Goal: Task Accomplishment & Management: Manage account settings

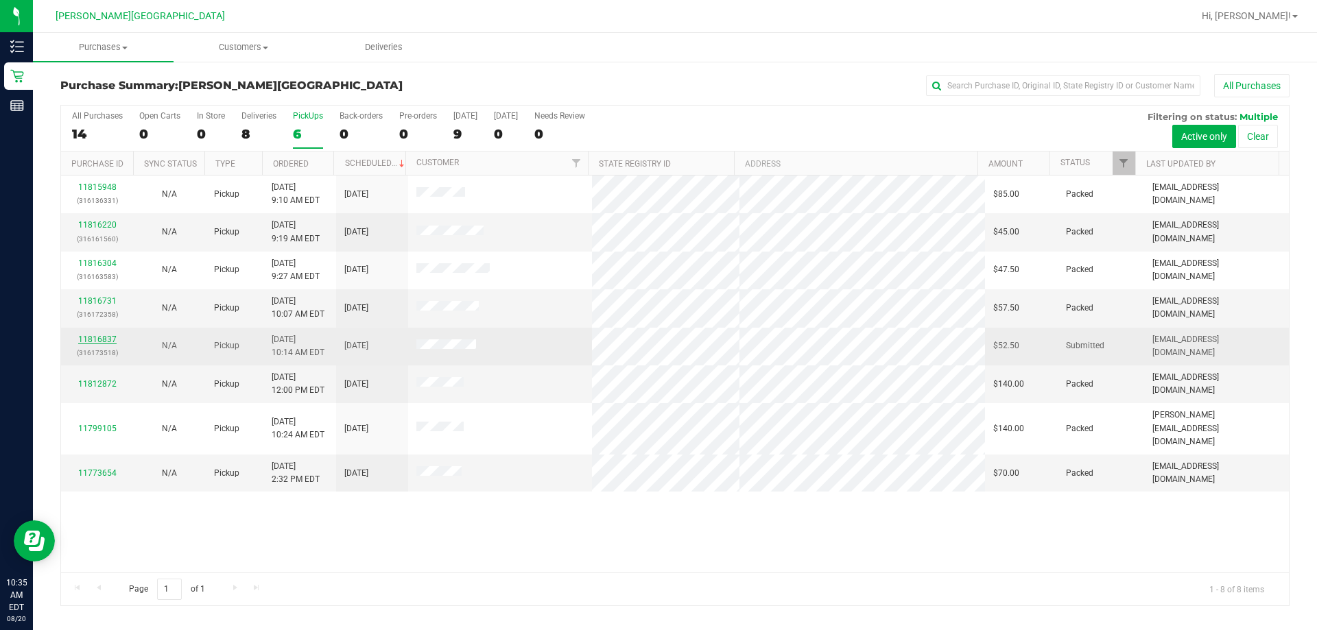
click at [107, 342] on link "11816837" at bounding box center [97, 340] width 38 height 10
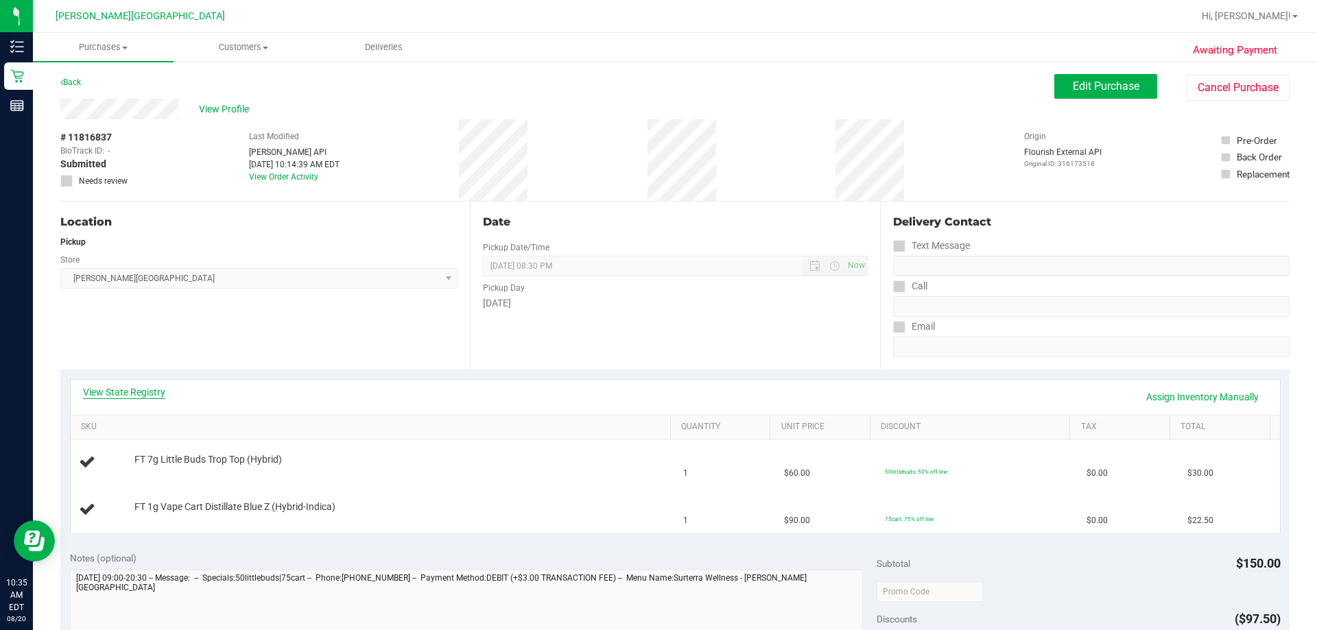
click at [138, 392] on link "View State Registry" at bounding box center [124, 393] width 82 height 14
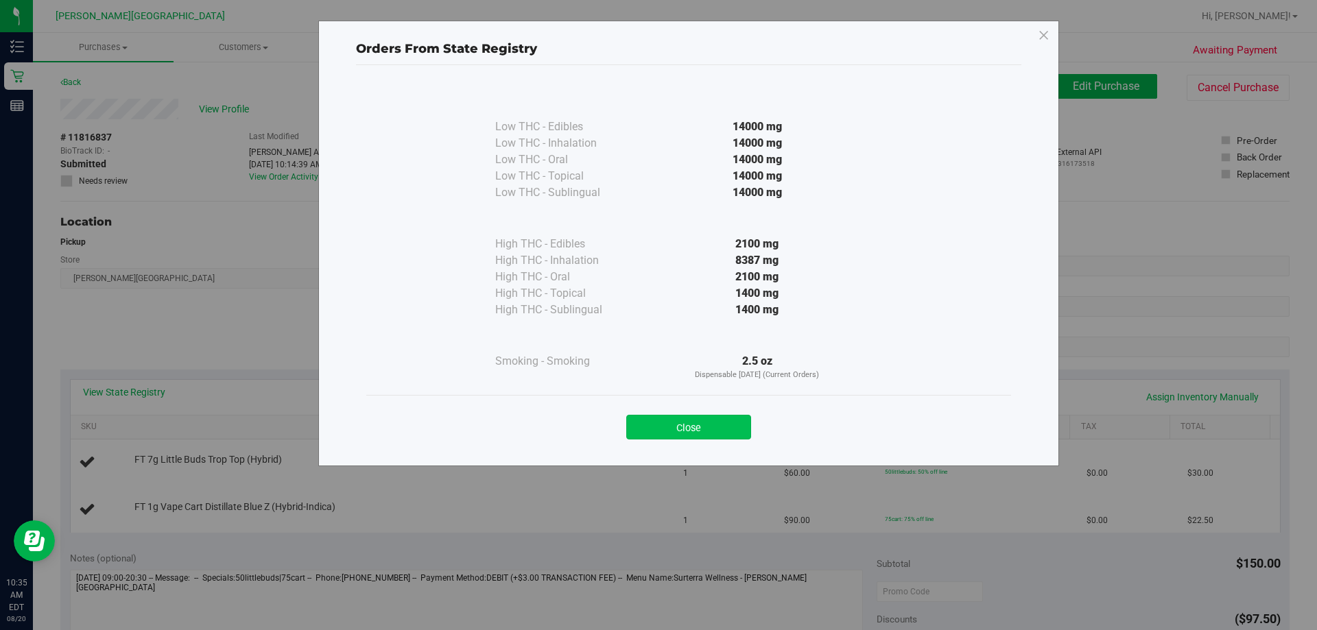
click at [657, 431] on button "Close" at bounding box center [688, 427] width 125 height 25
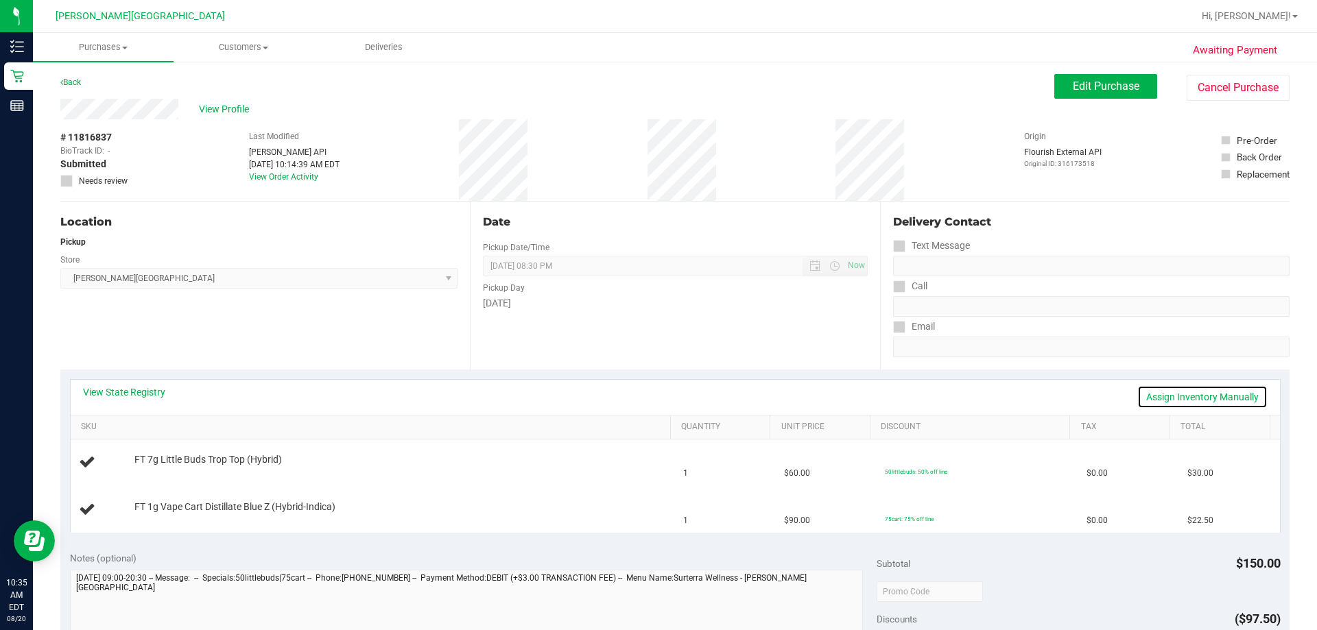
click at [657, 391] on link "Assign Inventory Manually" at bounding box center [1203, 397] width 130 height 23
click at [657, 392] on link "Save & Exit" at bounding box center [1235, 397] width 64 height 23
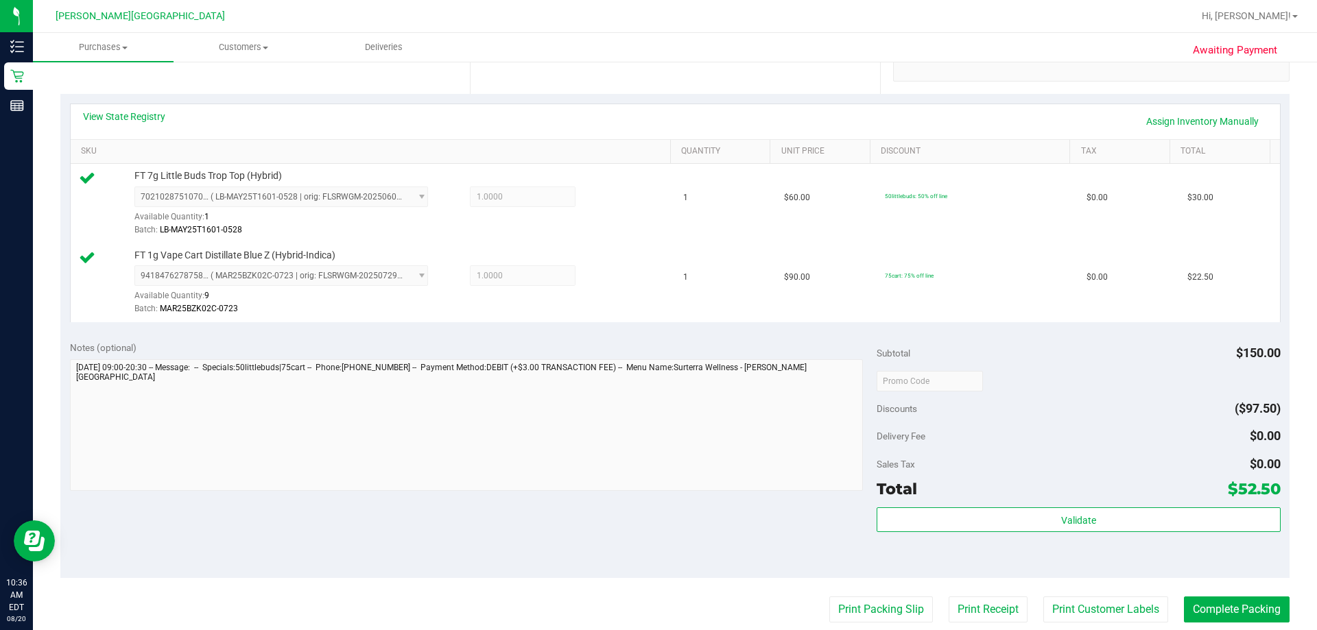
scroll to position [343, 0]
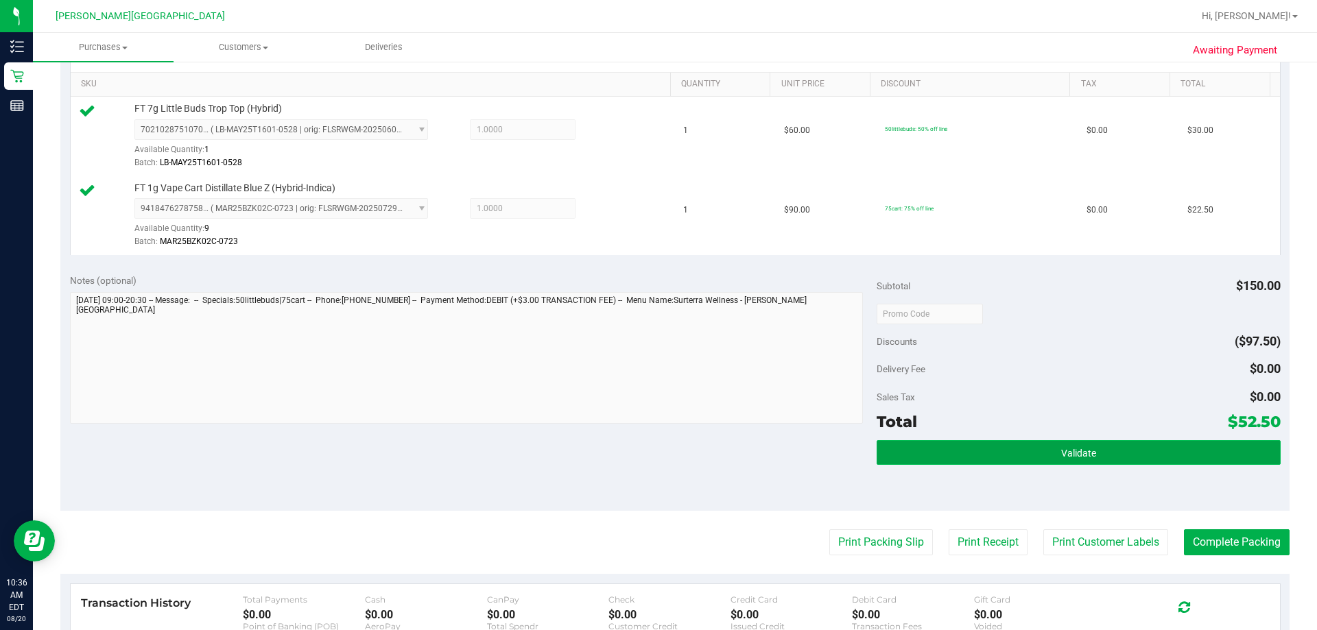
click at [657, 449] on span "Validate" at bounding box center [1078, 453] width 35 height 11
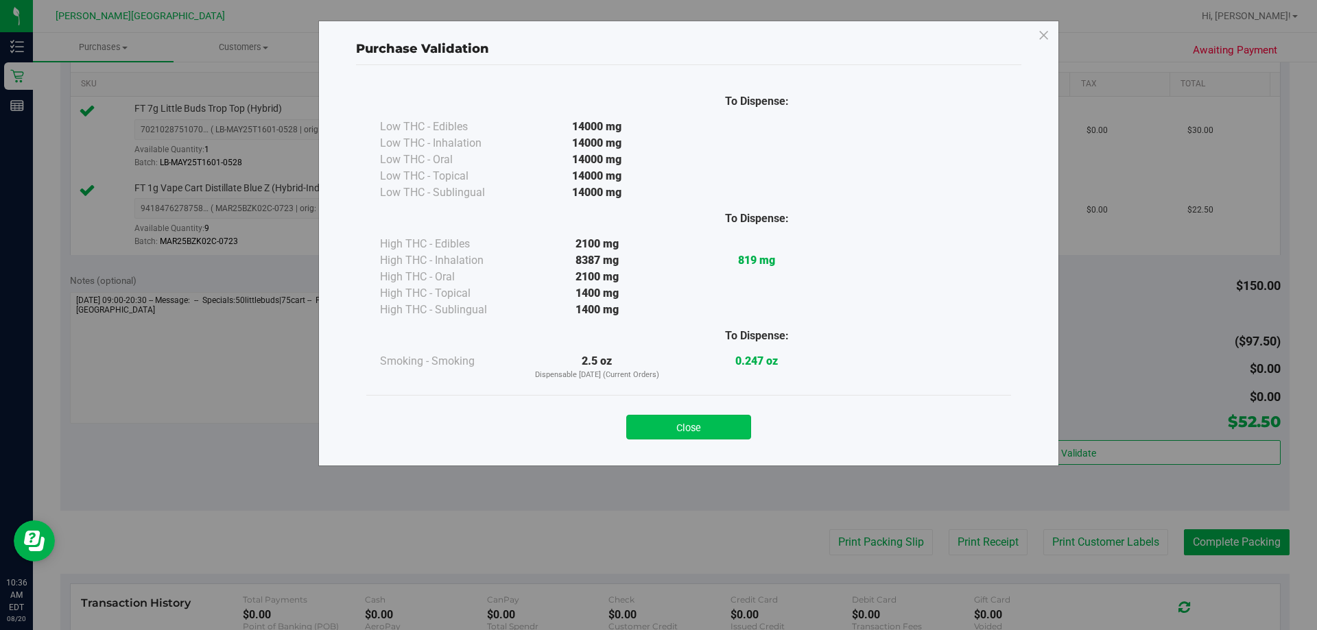
click at [657, 427] on button "Close" at bounding box center [688, 427] width 125 height 25
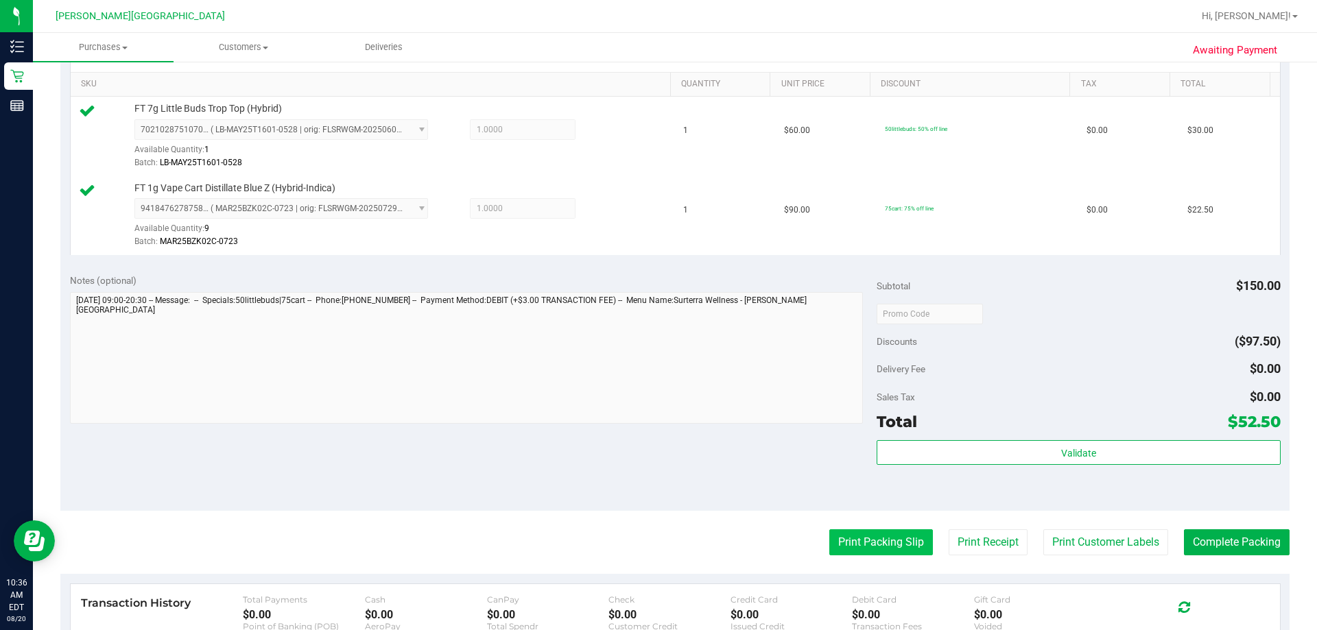
click at [657, 550] on button "Print Packing Slip" at bounding box center [881, 543] width 104 height 26
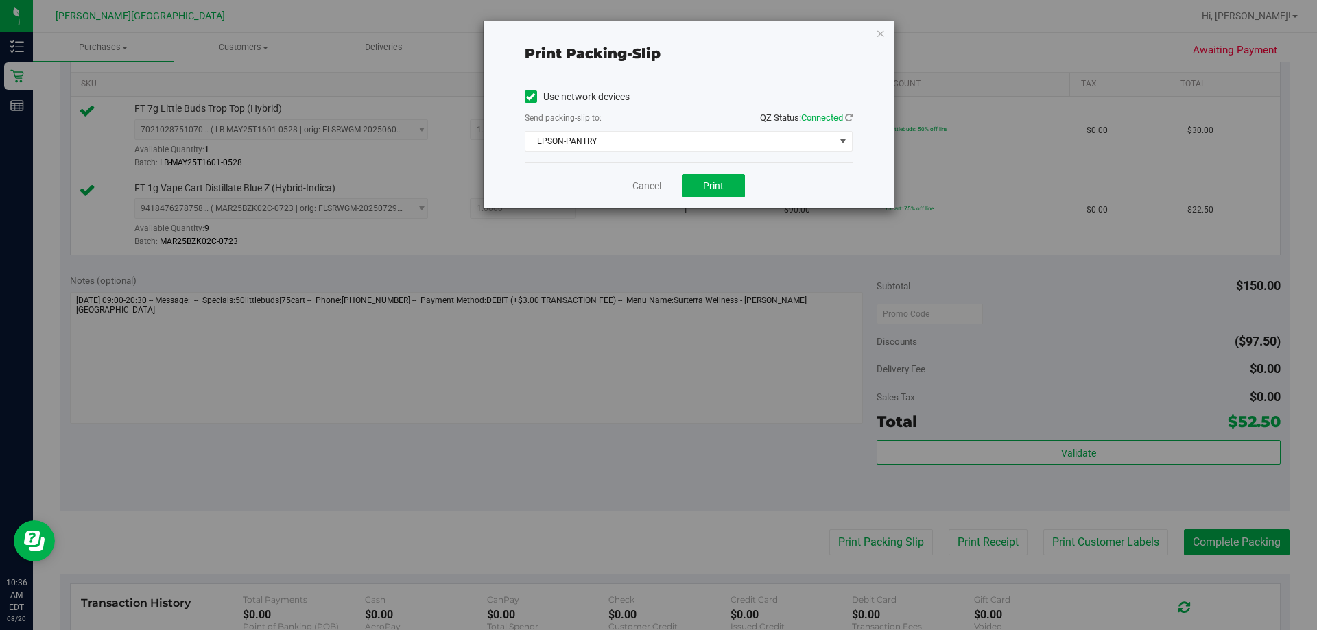
click at [657, 198] on div "Cancel Print" at bounding box center [689, 186] width 328 height 46
click at [657, 180] on span "Print" at bounding box center [713, 185] width 21 height 11
click at [657, 36] on icon "button" at bounding box center [881, 33] width 10 height 16
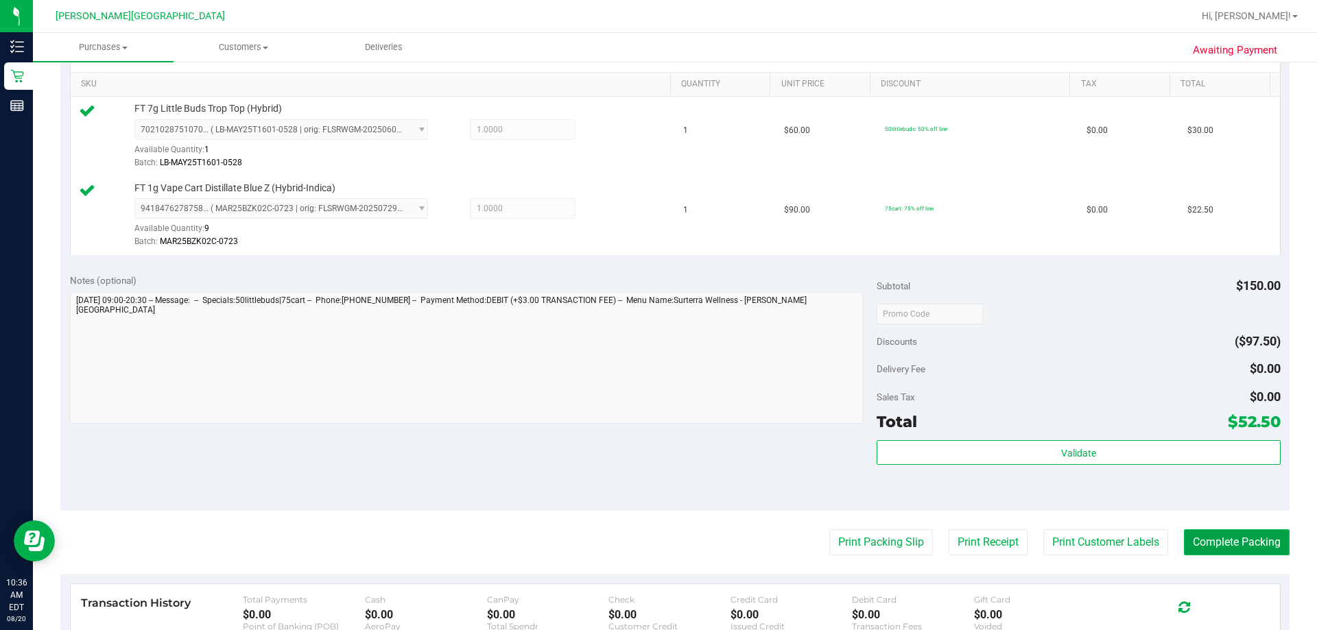
click at [657, 550] on button "Complete Packing" at bounding box center [1237, 543] width 106 height 26
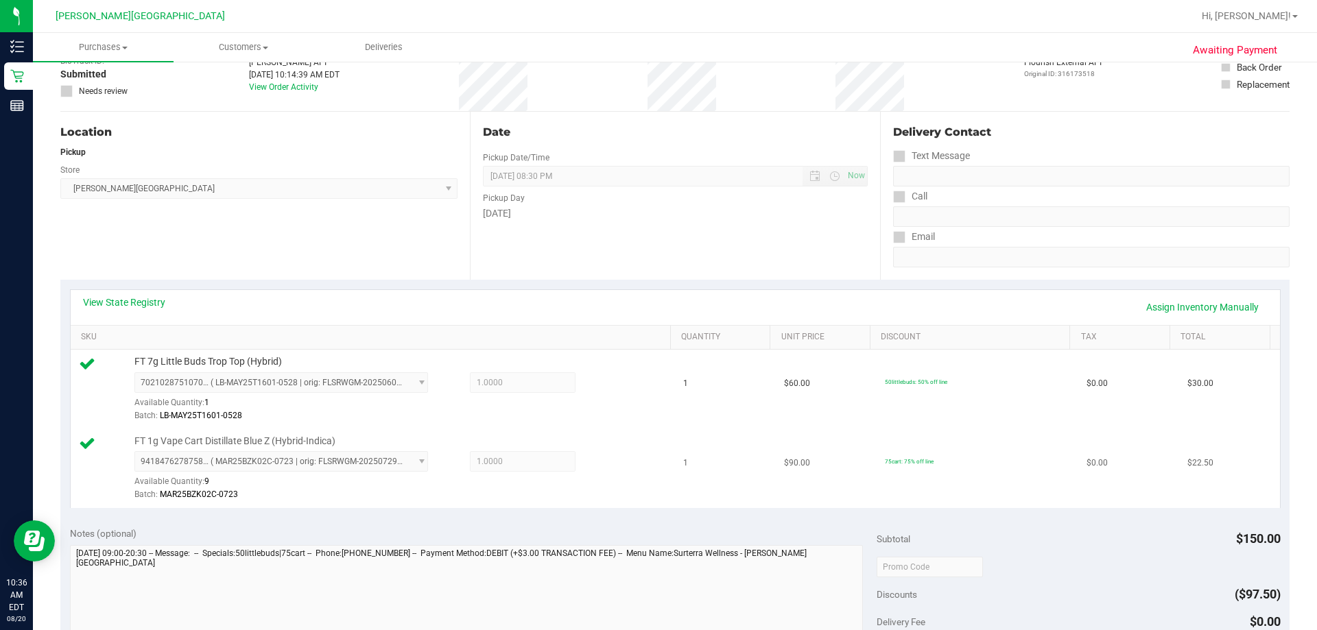
scroll to position [0, 0]
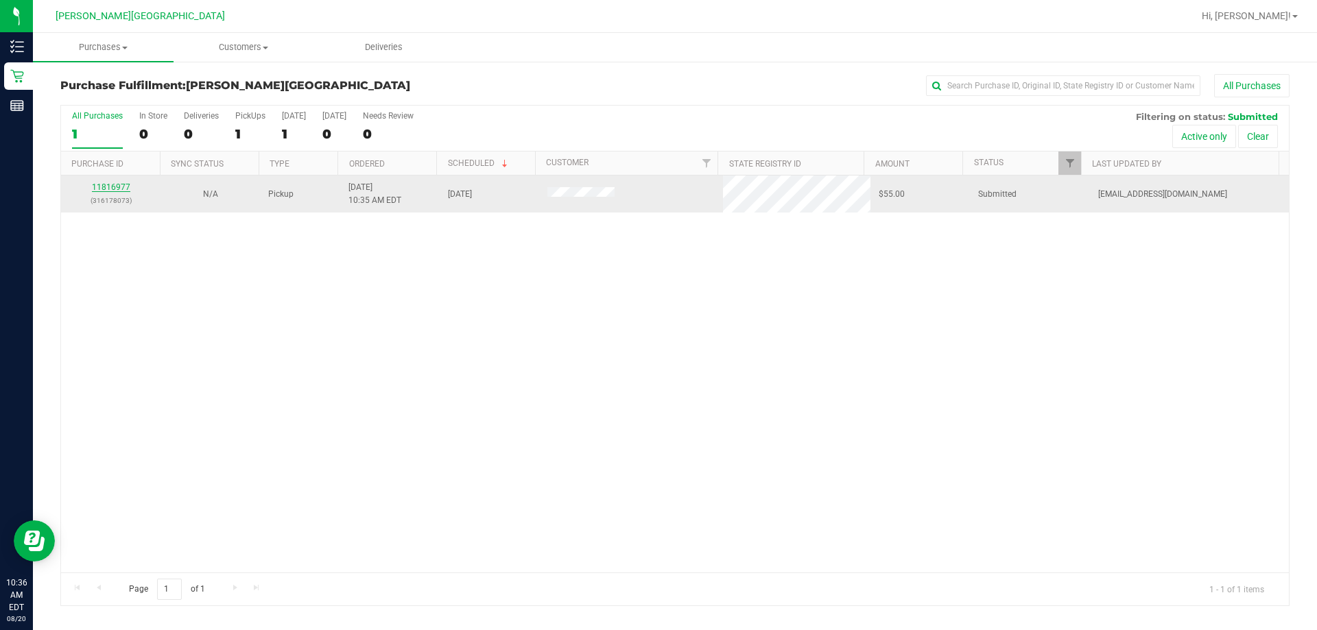
click at [118, 187] on link "11816977" at bounding box center [111, 187] width 38 height 10
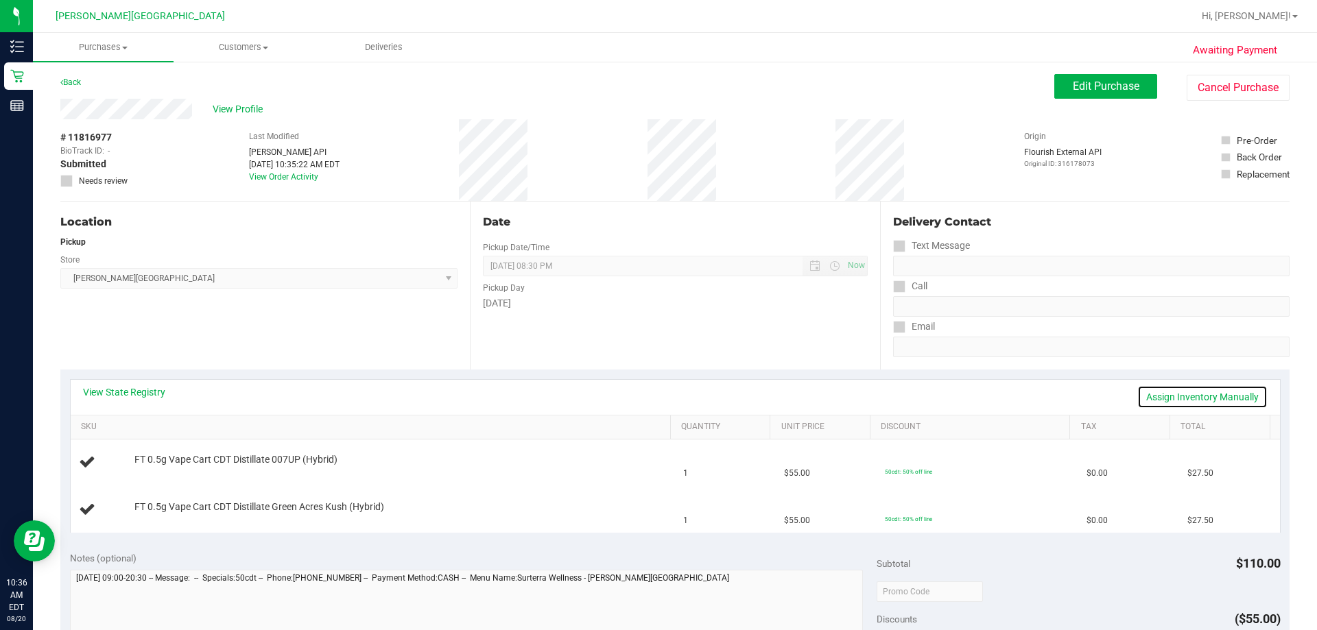
click at [657, 399] on link "Assign Inventory Manually" at bounding box center [1203, 397] width 130 height 23
click at [657, 399] on link "Save & Exit" at bounding box center [1235, 397] width 64 height 23
click at [123, 396] on link "View State Registry" at bounding box center [124, 393] width 82 height 14
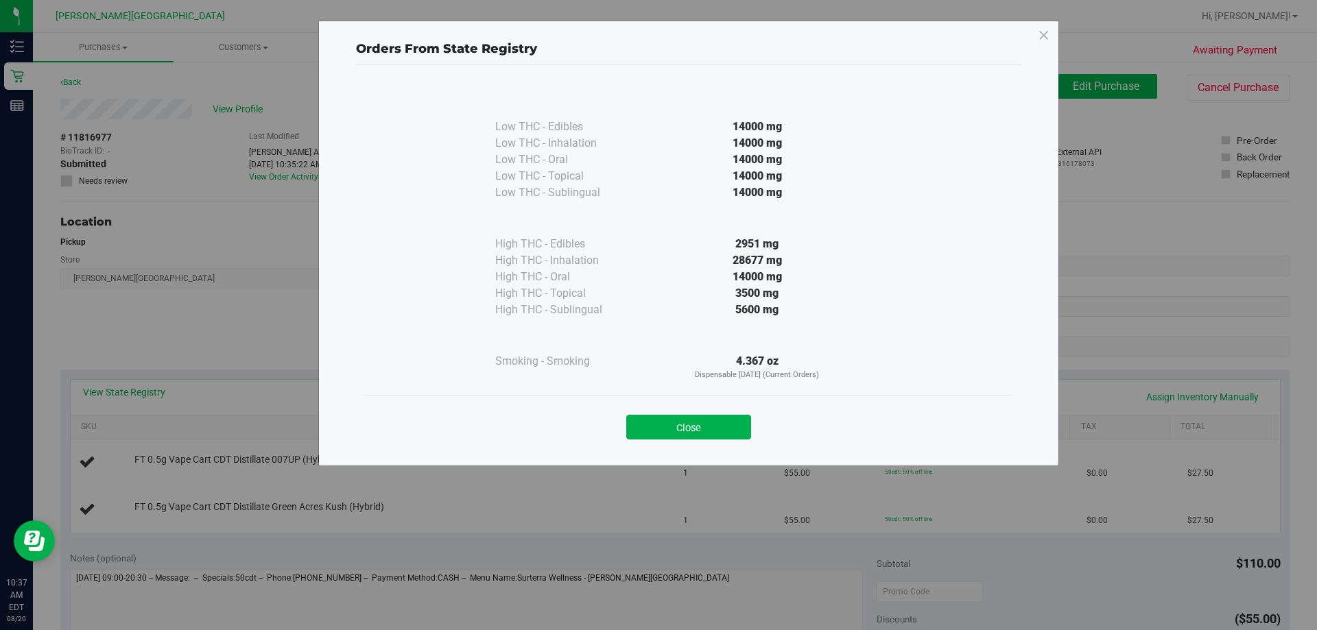
click at [657, 436] on button "Close" at bounding box center [688, 427] width 125 height 25
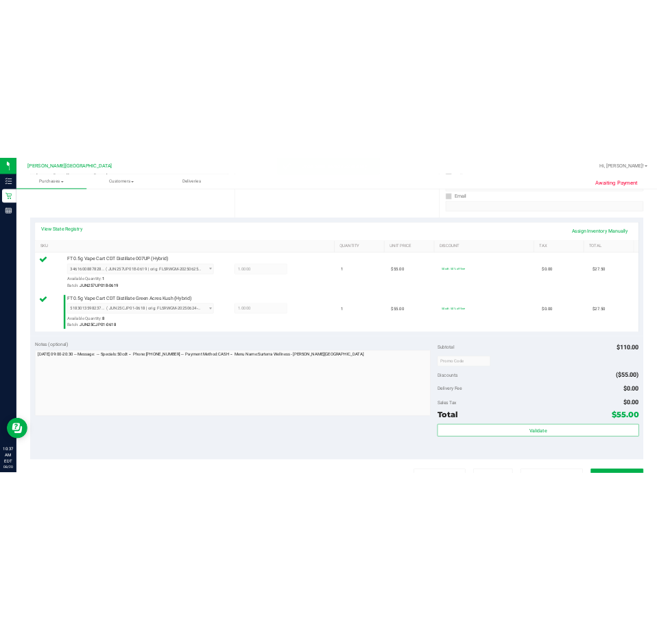
scroll to position [343, 0]
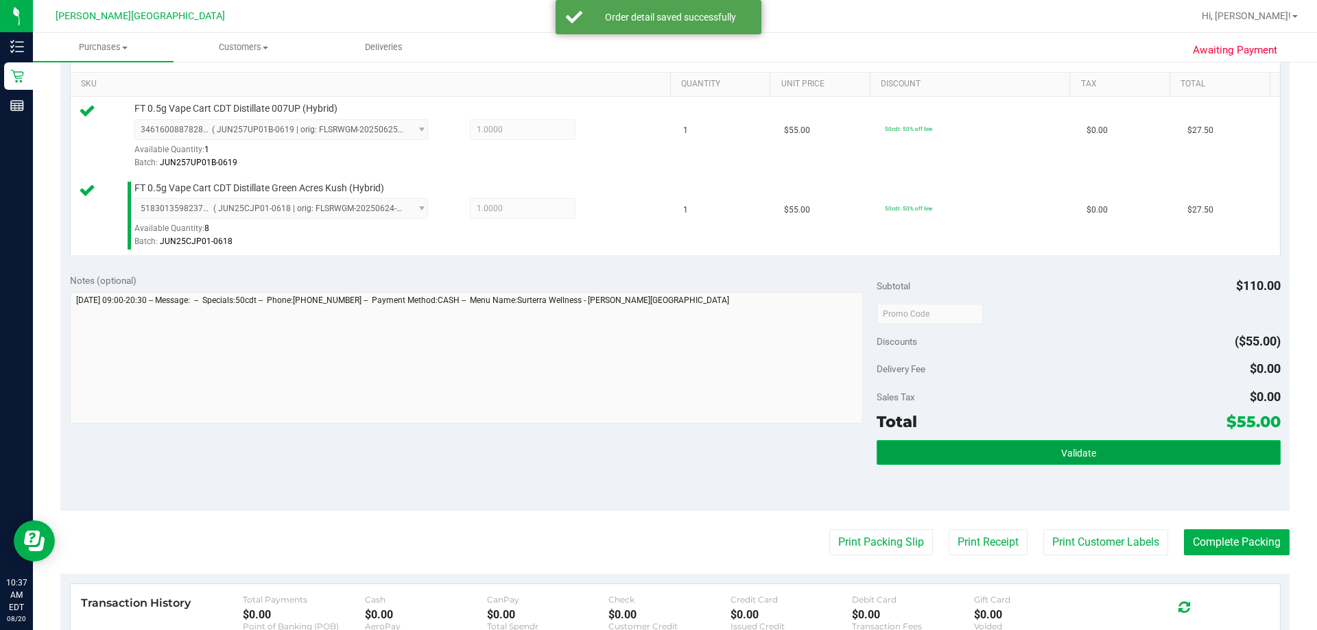
click at [657, 445] on button "Validate" at bounding box center [1078, 452] width 403 height 25
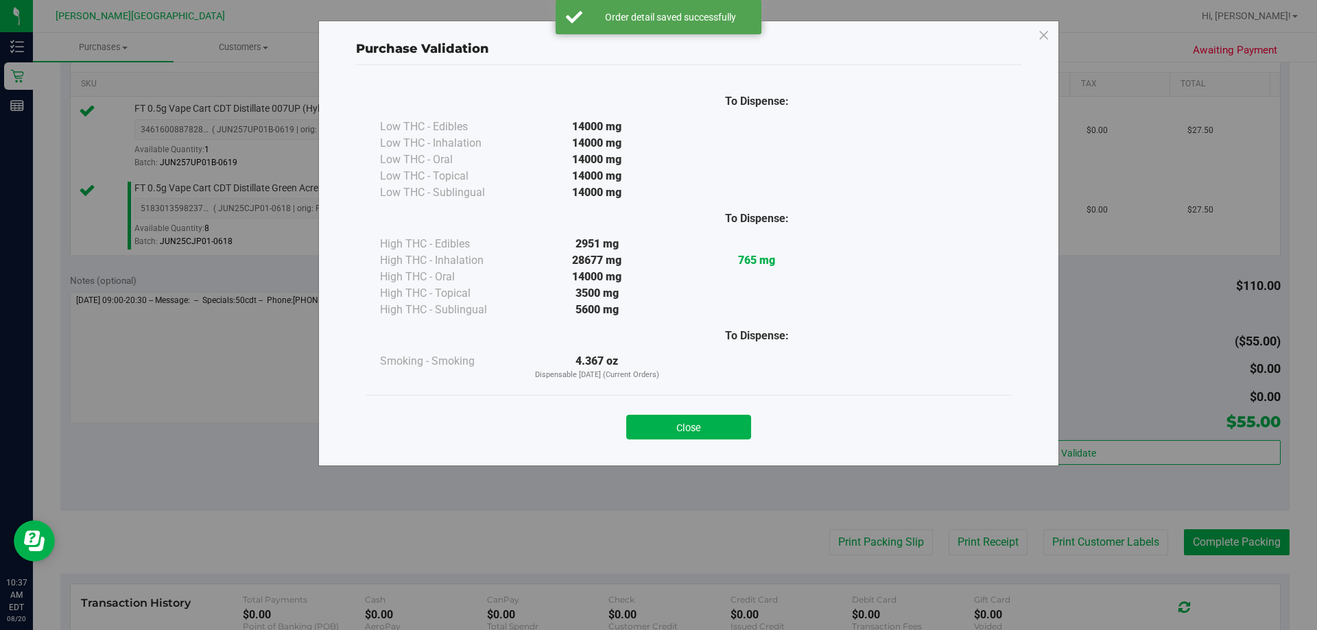
click at [657, 432] on button "Close" at bounding box center [688, 427] width 125 height 25
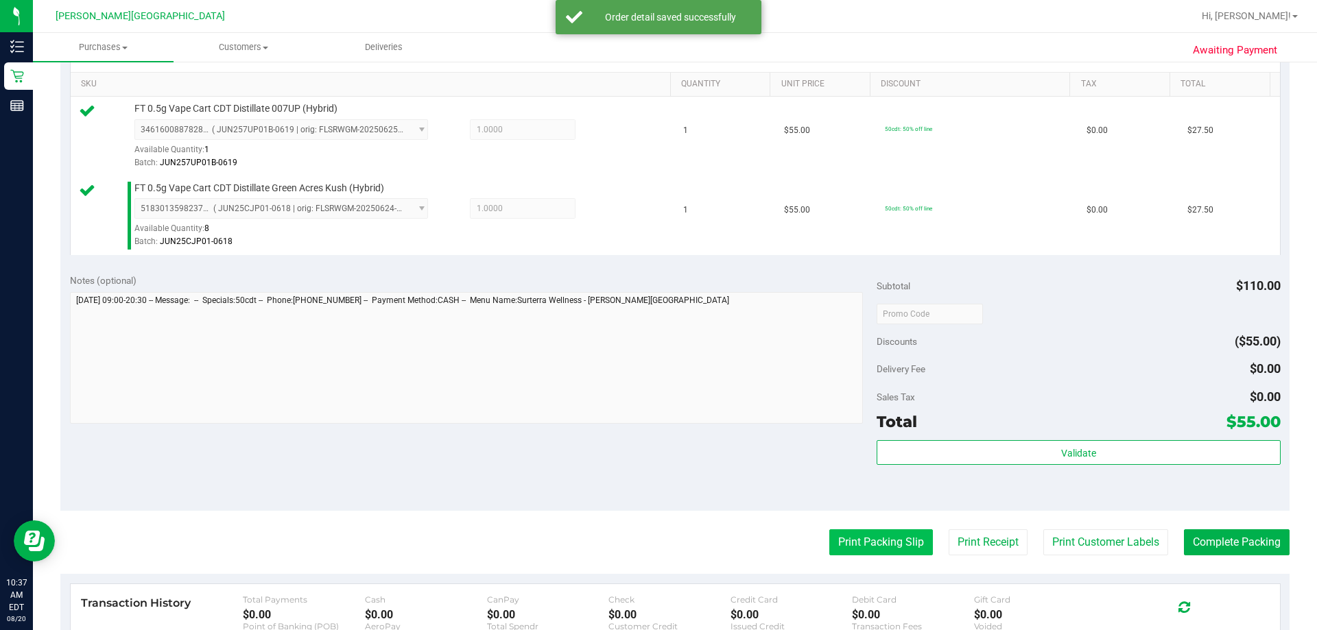
click at [657, 530] on button "Print Packing Slip" at bounding box center [881, 543] width 104 height 26
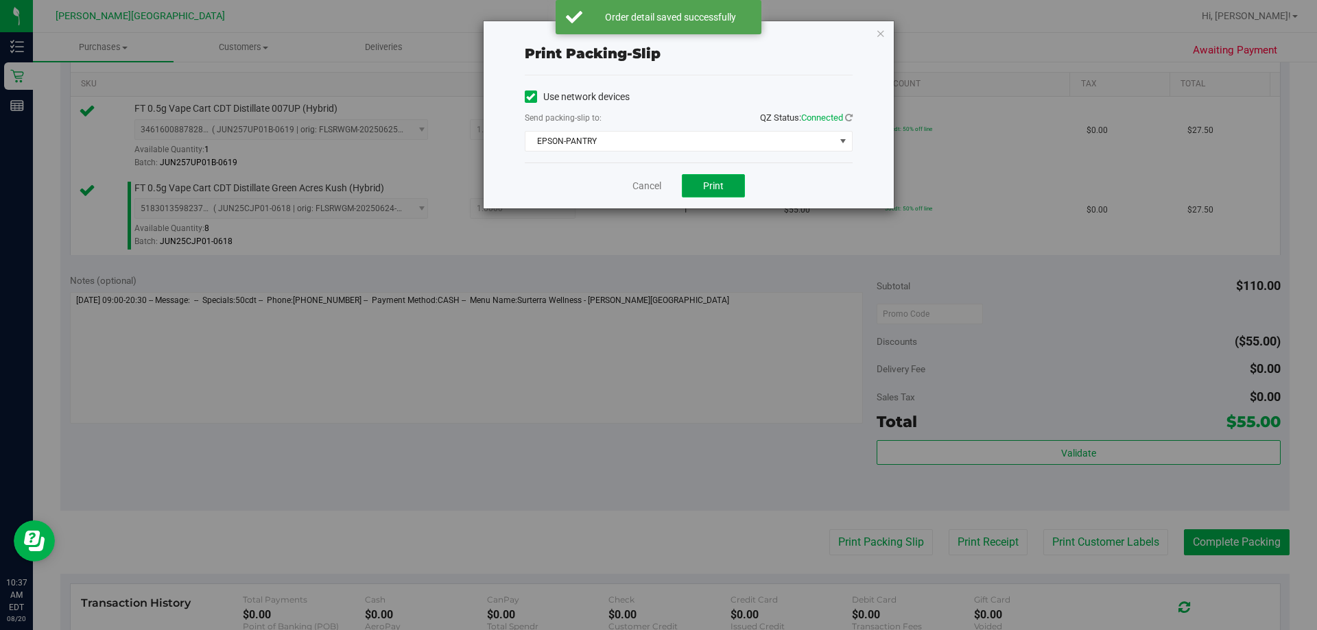
click at [657, 187] on button "Print" at bounding box center [713, 185] width 63 height 23
click at [657, 36] on icon "button" at bounding box center [881, 33] width 10 height 16
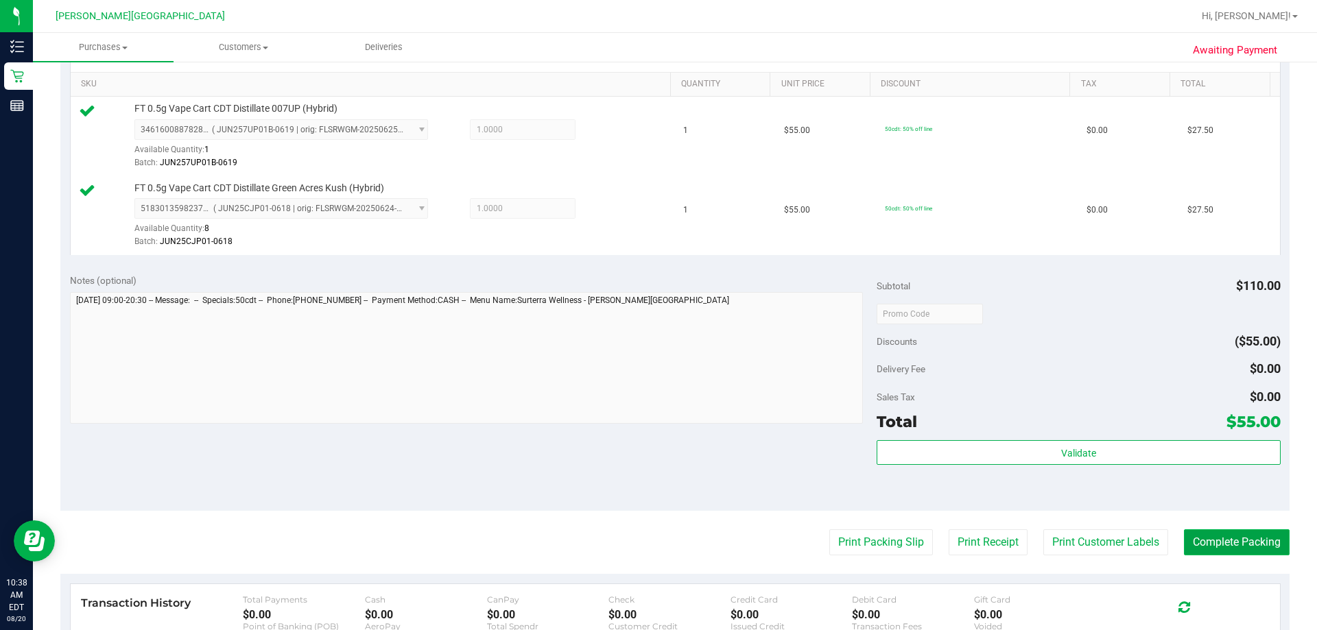
click at [657, 547] on button "Complete Packing" at bounding box center [1237, 543] width 106 height 26
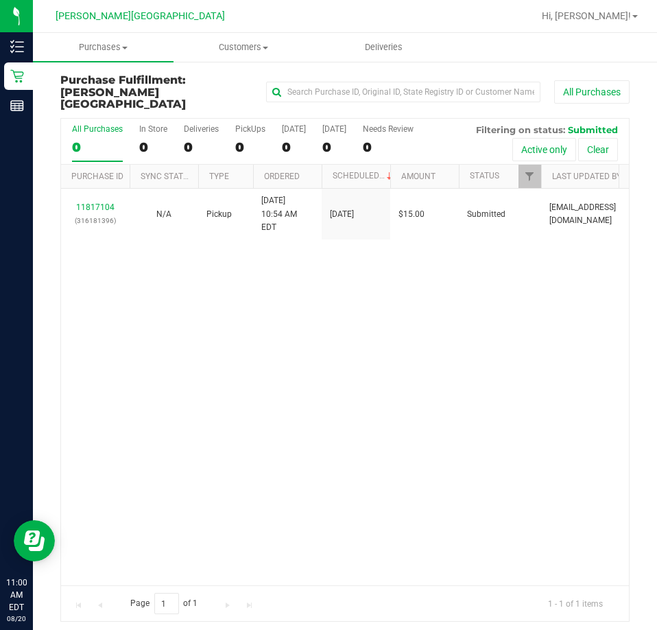
click at [206, 388] on div "11817104 (316181396) N/A Pickup [DATE] 10:54 AM EDT 8/20/2025 $15.00 Submitted …" at bounding box center [345, 387] width 568 height 397
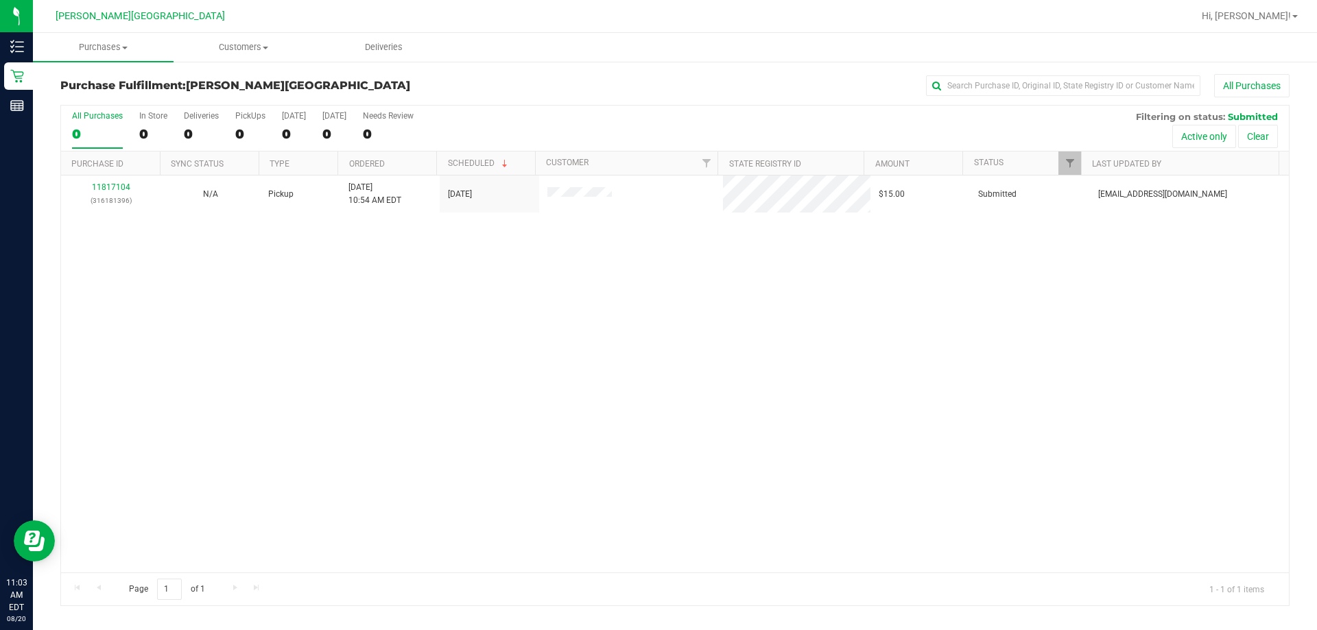
click at [533, 328] on div "11817104 (316181396) N/A Pickup [DATE] 10:54 AM EDT 8/20/2025 $15.00 Submitted …" at bounding box center [675, 374] width 1228 height 397
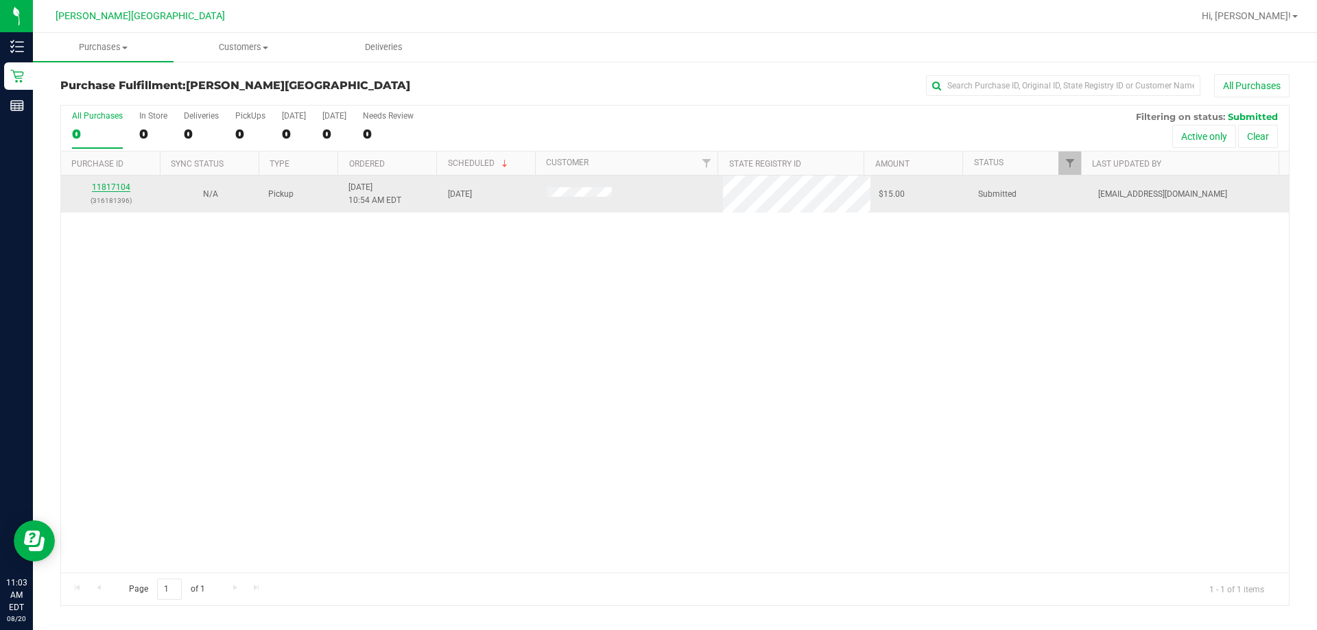
click at [106, 190] on link "11817104" at bounding box center [111, 187] width 38 height 10
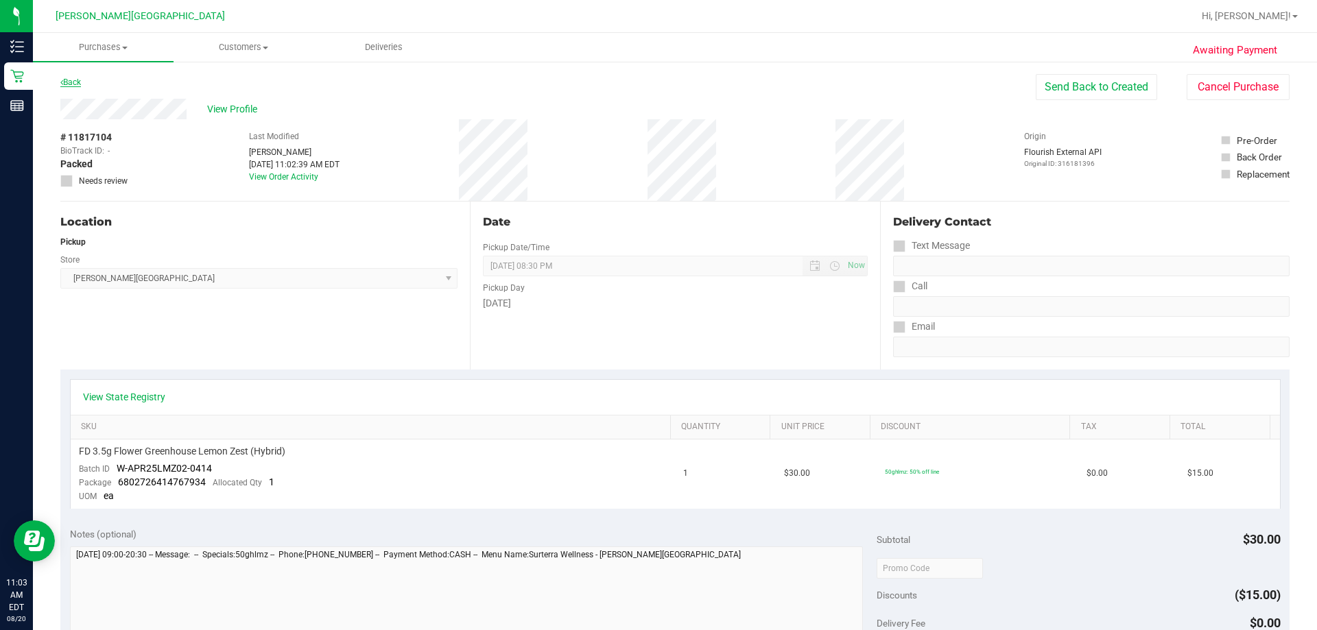
click at [76, 80] on link "Back" at bounding box center [70, 83] width 21 height 10
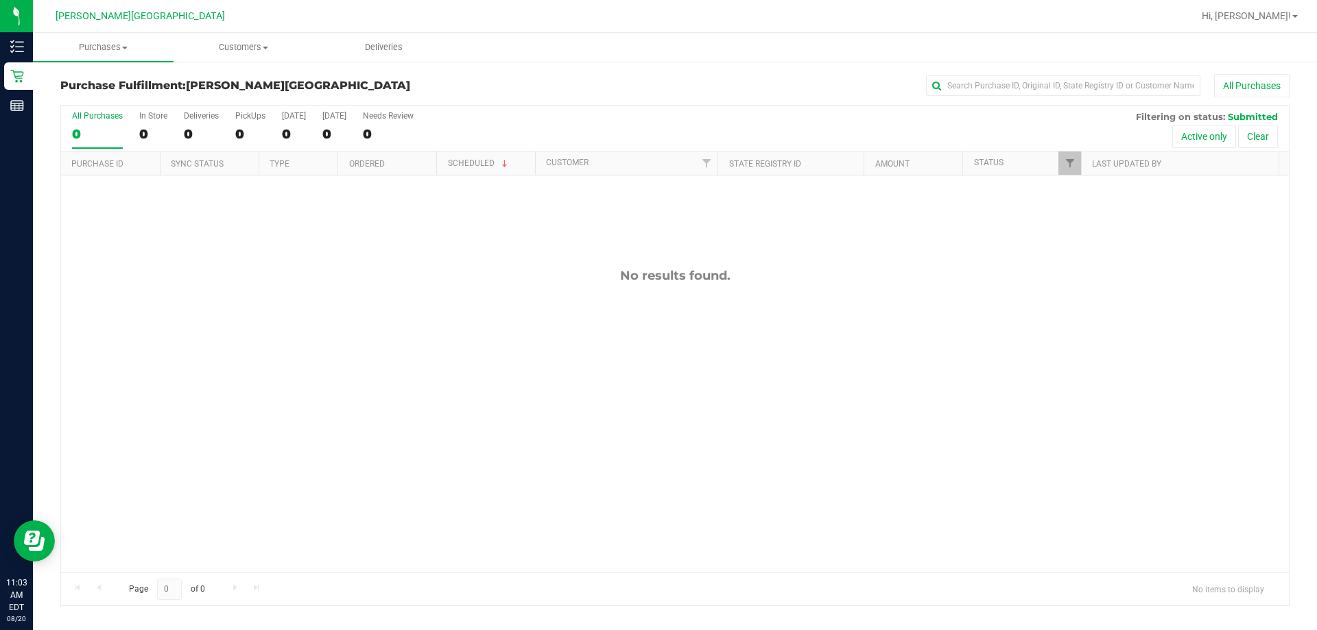
click at [584, 338] on div "No results found." at bounding box center [675, 421] width 1228 height 490
drag, startPoint x: 358, startPoint y: 467, endPoint x: 496, endPoint y: 458, distance: 138.1
click at [374, 464] on div "11817338 (314803647) N/A Pickup [DATE] 11:28 AM EDT 8/20/2025 $25.00 Submitted …" at bounding box center [675, 374] width 1228 height 397
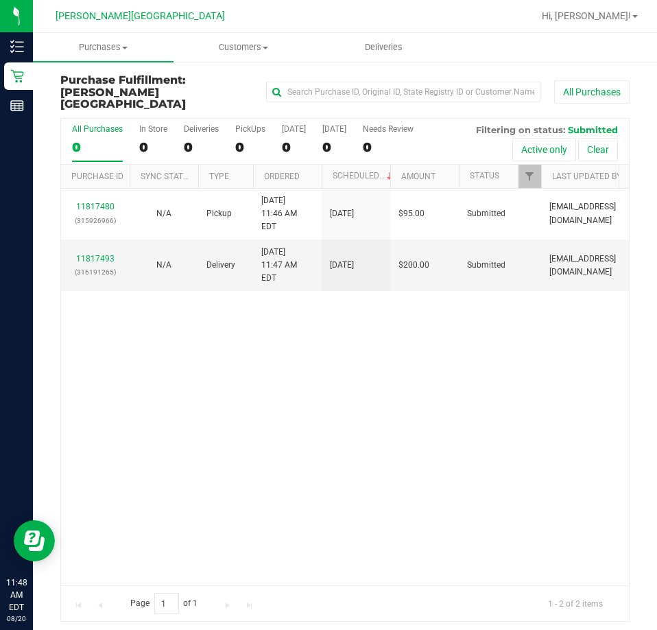
drag, startPoint x: 375, startPoint y: 345, endPoint x: 390, endPoint y: 294, distance: 53.8
click at [376, 340] on div "11817480 (315926966) N/A Pickup [DATE] 11:46 AM EDT 8/20/2025 $95.00 Submitted …" at bounding box center [345, 387] width 568 height 397
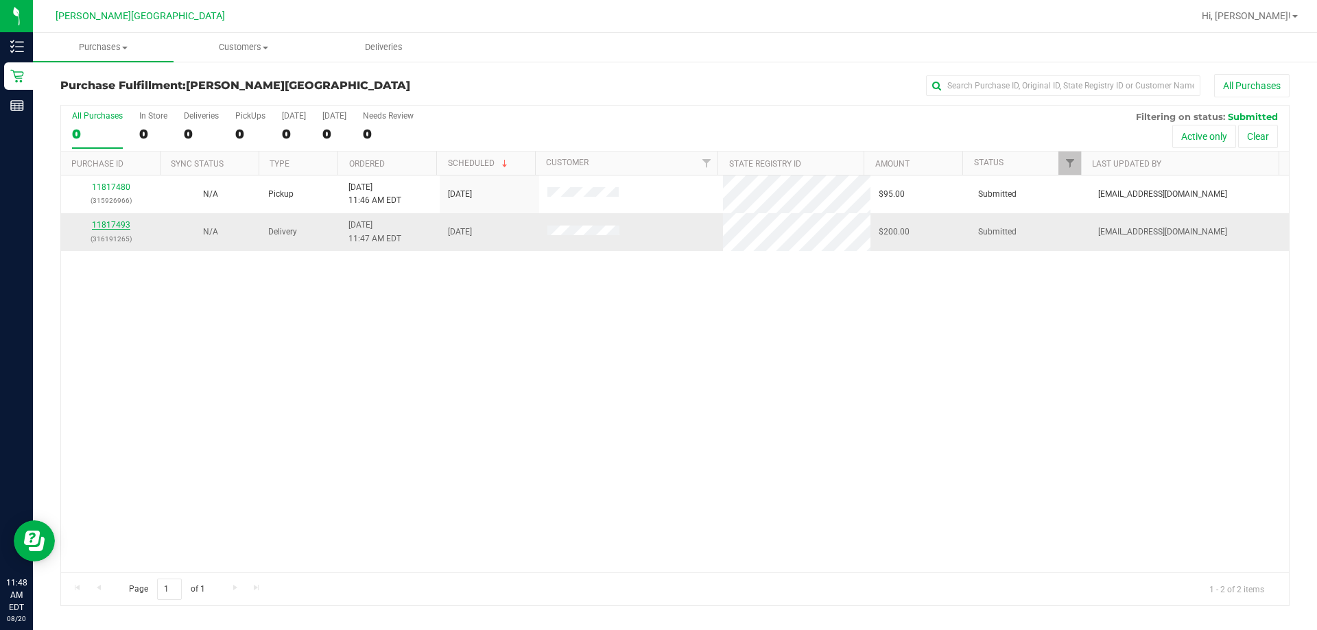
click at [116, 226] on link "11817493" at bounding box center [111, 225] width 38 height 10
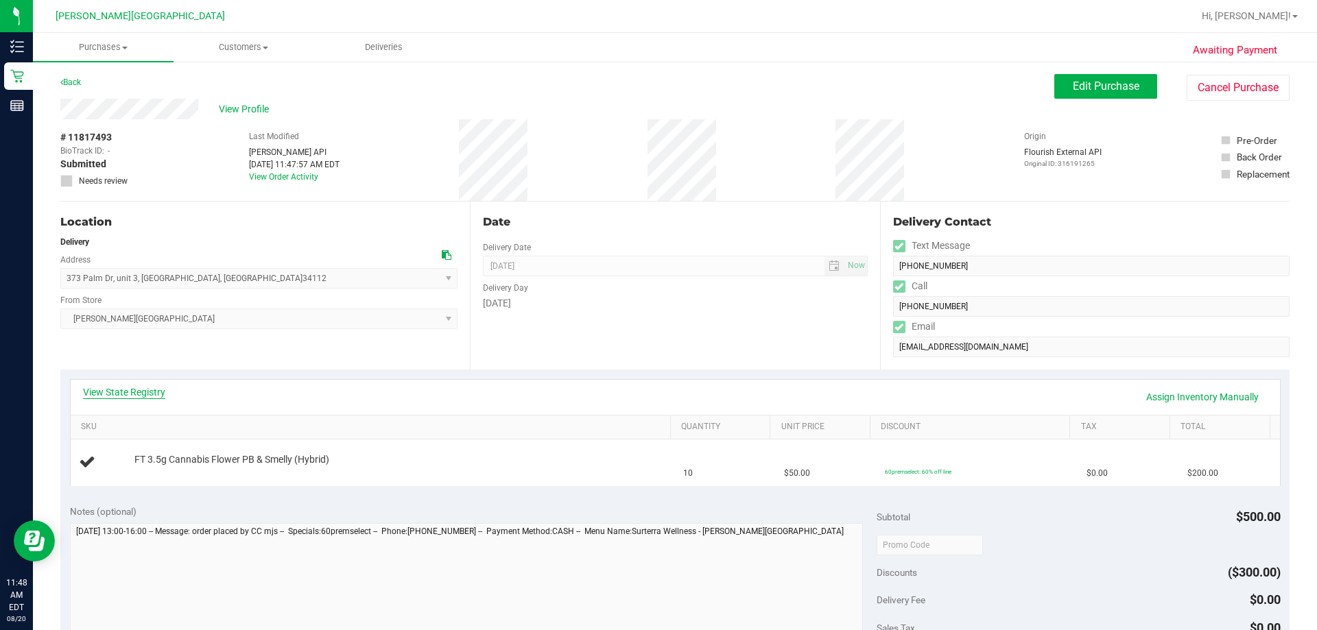
click at [145, 394] on link "View State Registry" at bounding box center [124, 393] width 82 height 14
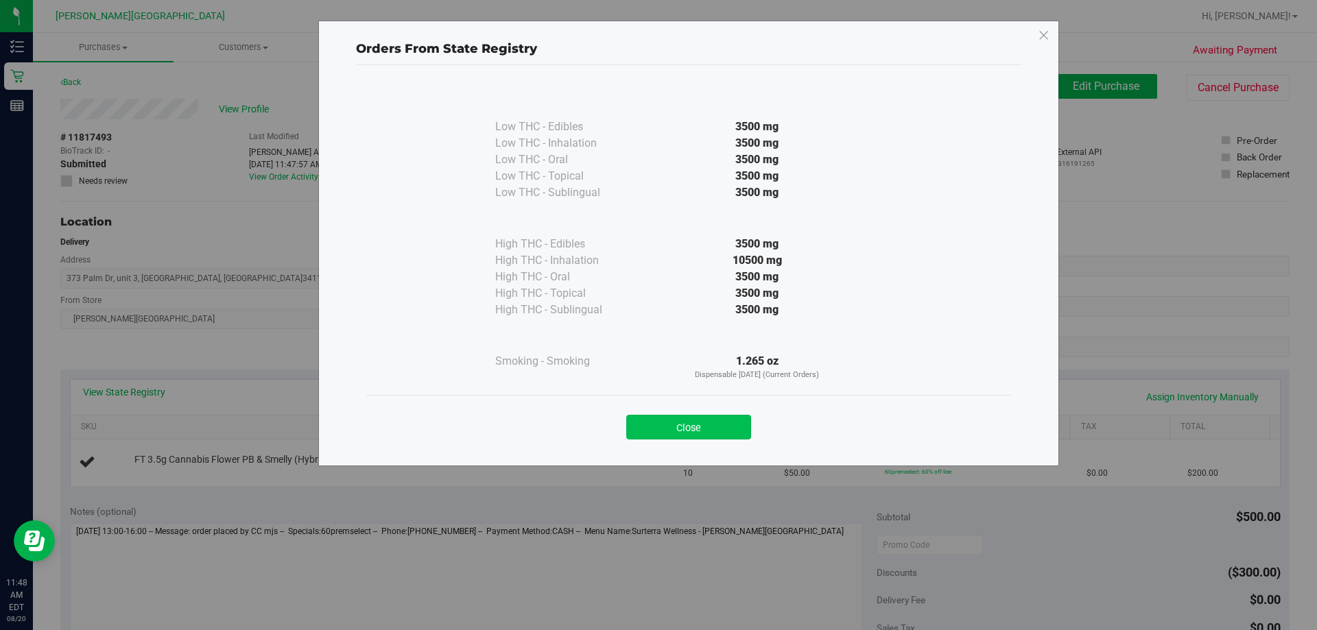
click at [657, 429] on button "Close" at bounding box center [688, 427] width 125 height 25
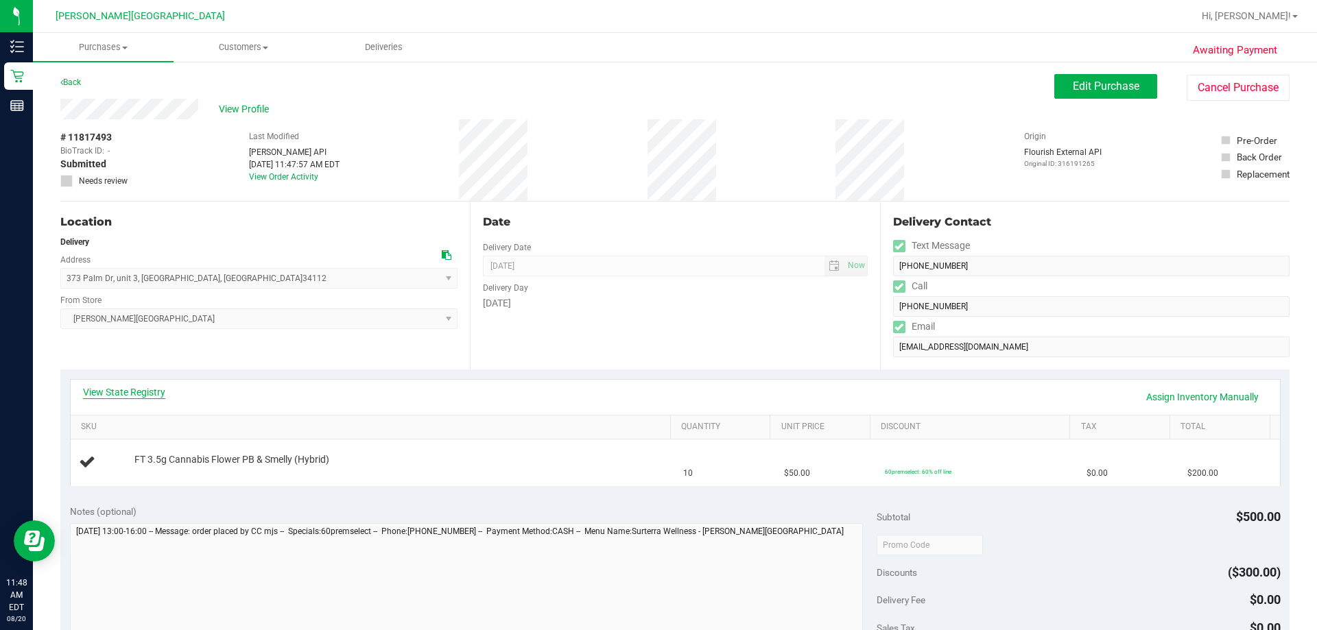
click at [160, 395] on link "View State Registry" at bounding box center [124, 393] width 82 height 14
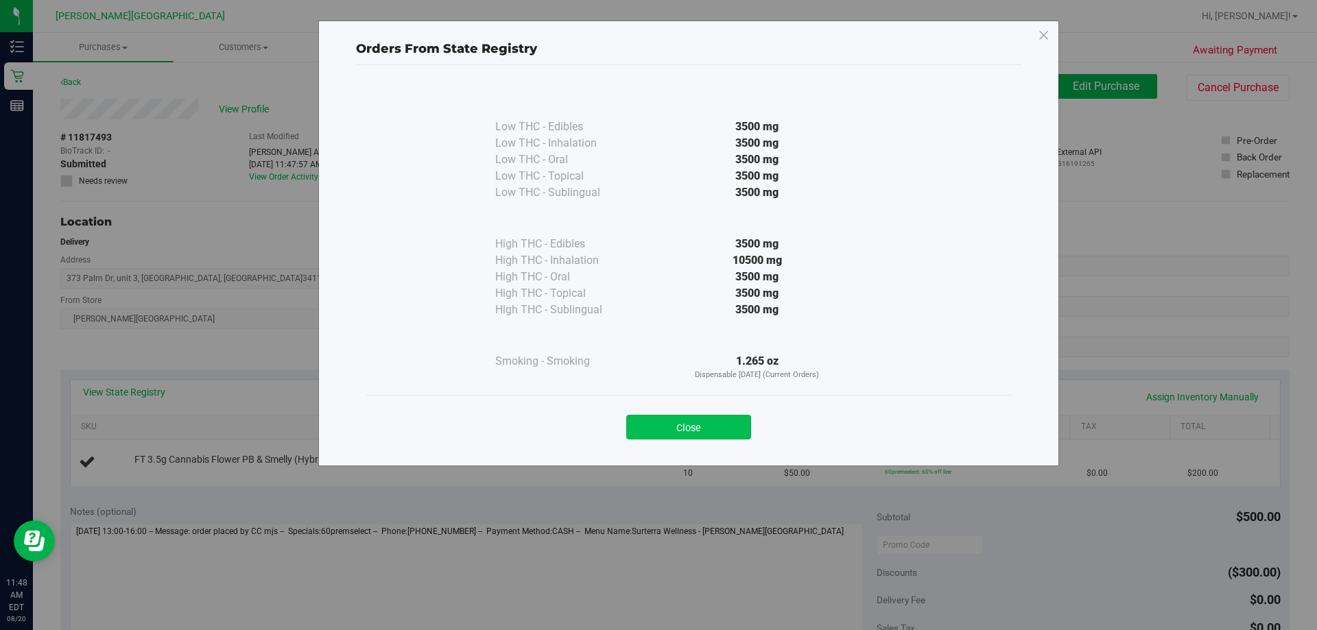
click at [657, 432] on button "Close" at bounding box center [688, 427] width 125 height 25
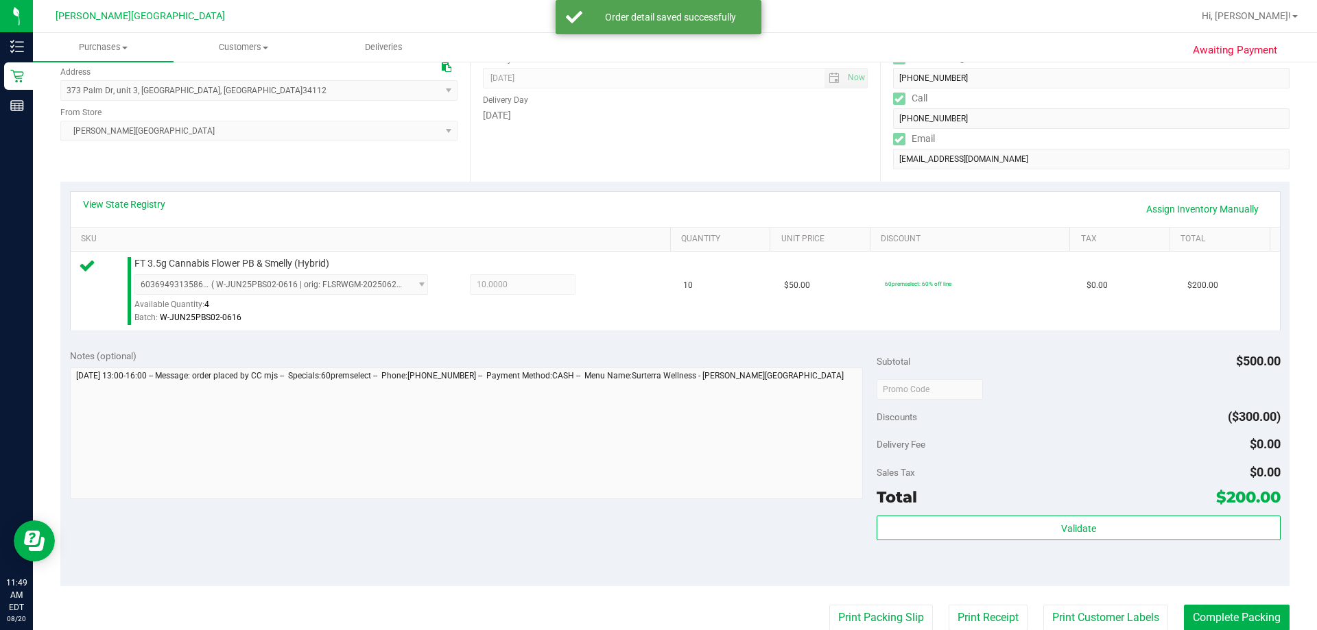
scroll to position [274, 0]
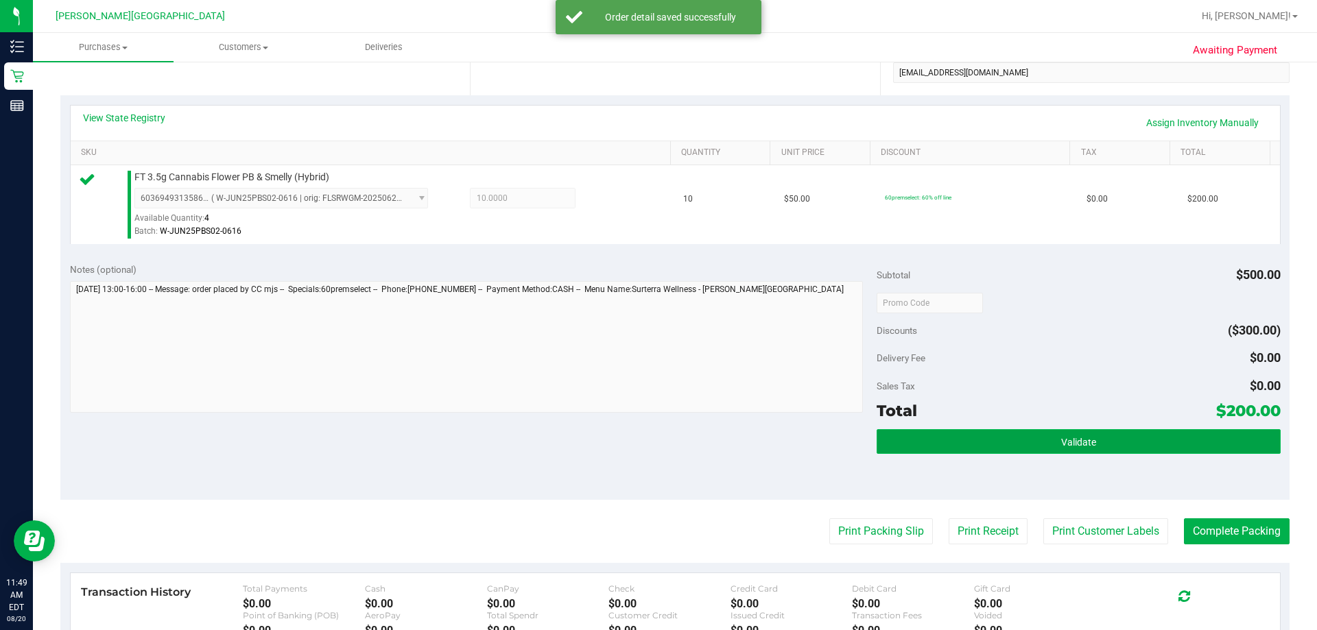
click at [657, 449] on button "Validate" at bounding box center [1078, 441] width 403 height 25
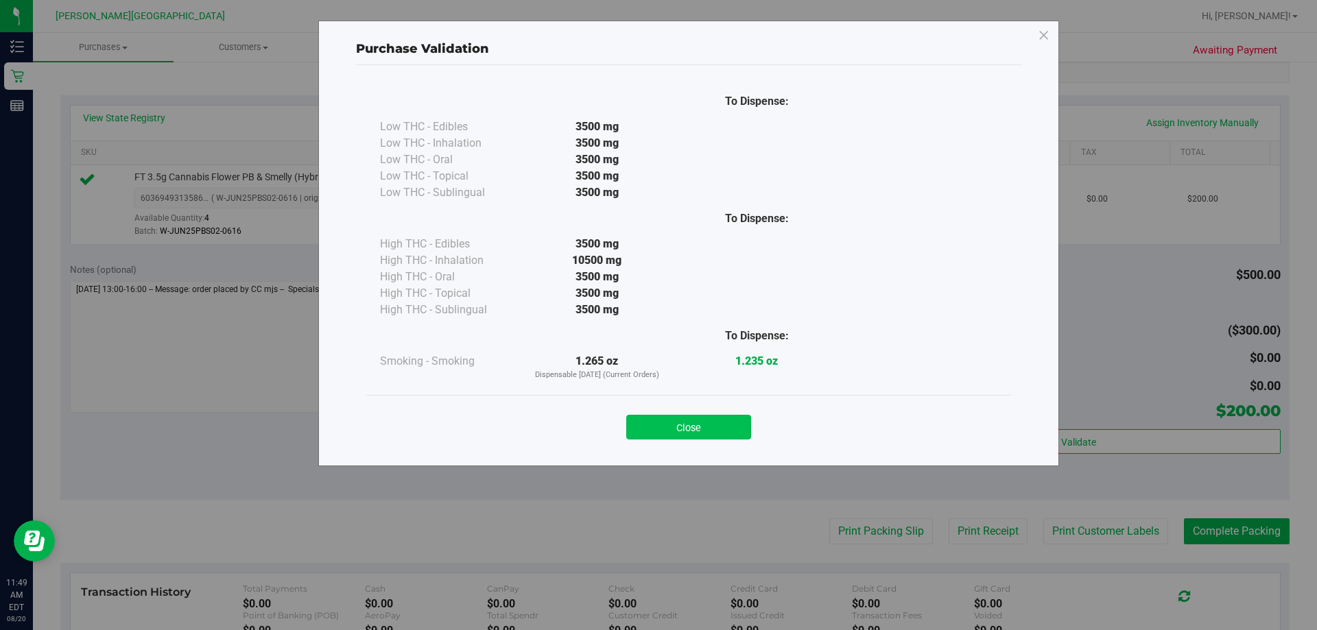
click at [657, 428] on button "Close" at bounding box center [688, 427] width 125 height 25
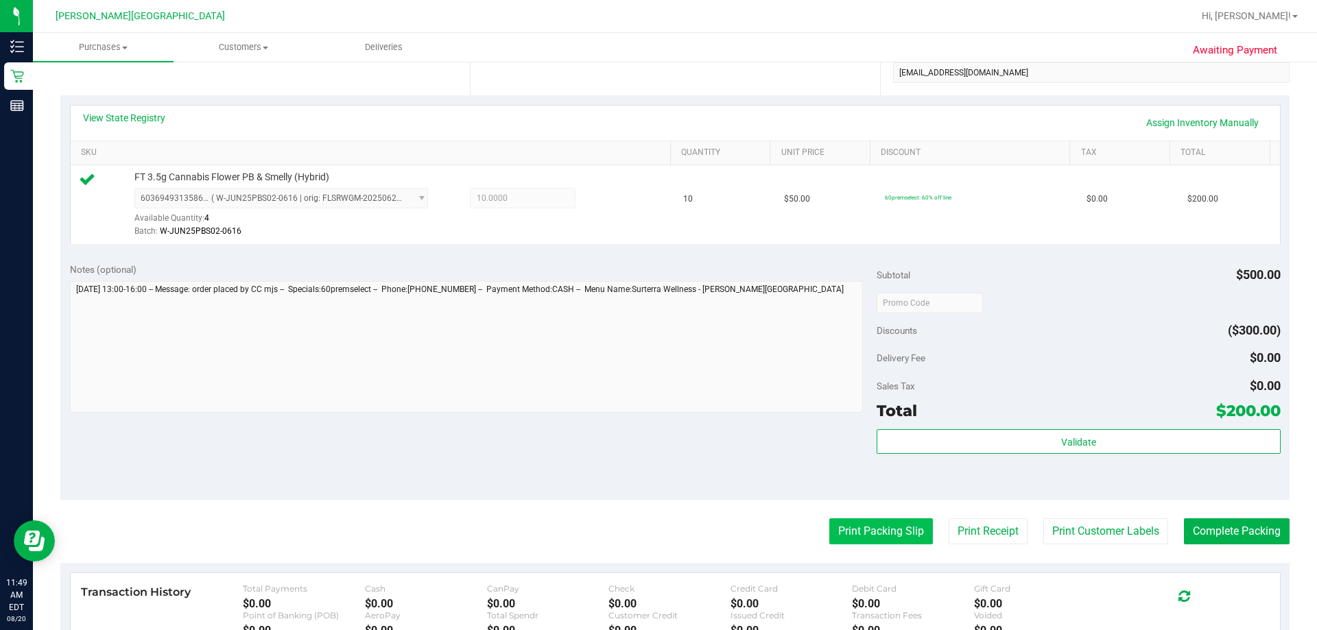
click at [657, 534] on button "Print Packing Slip" at bounding box center [881, 532] width 104 height 26
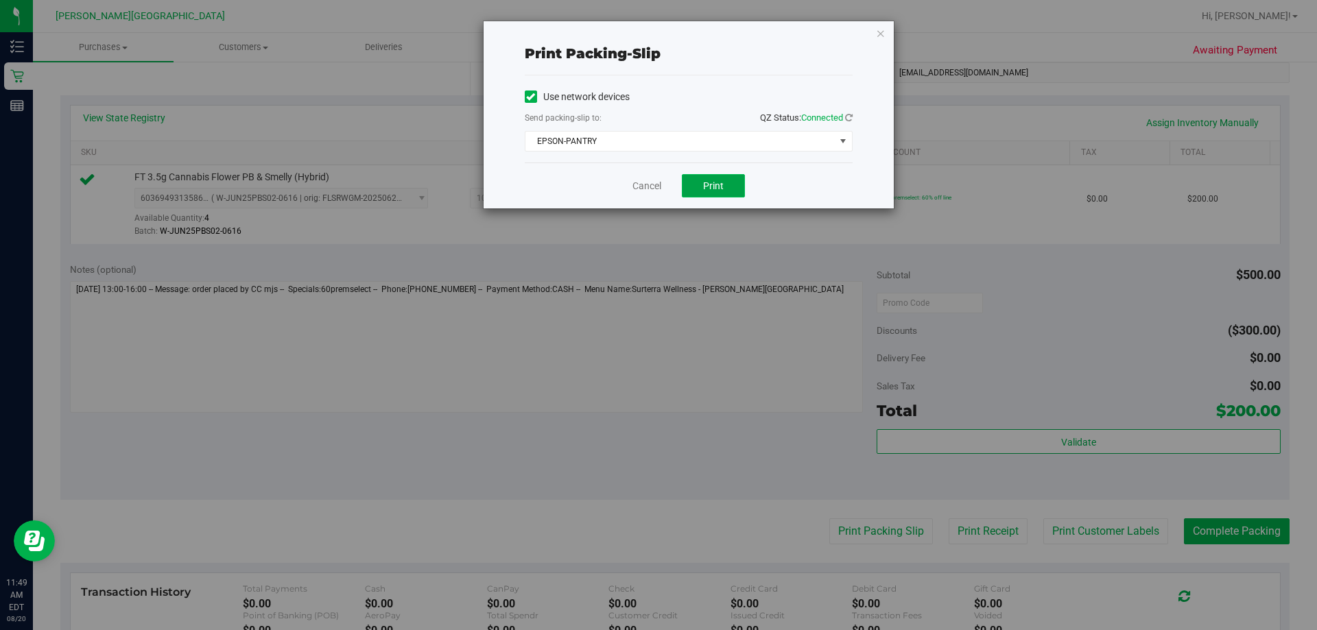
click at [657, 180] on button "Print" at bounding box center [713, 185] width 63 height 23
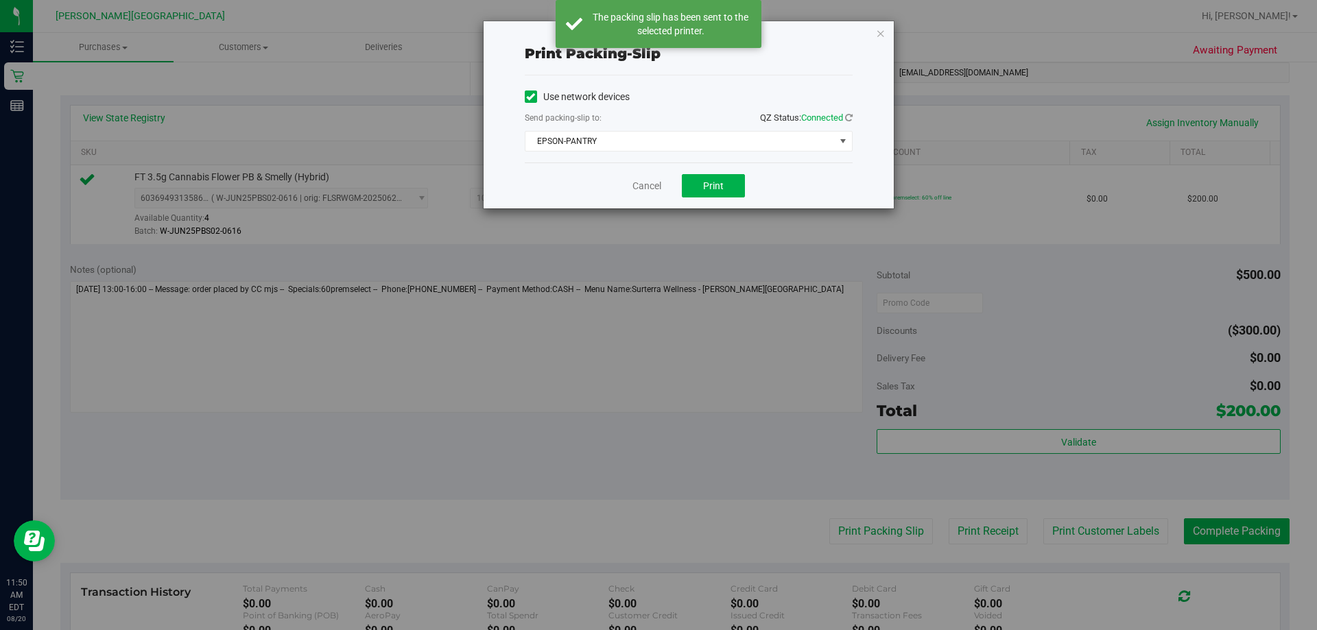
click at [657, 174] on div "Cancel Print" at bounding box center [689, 186] width 328 height 46
click at [657, 187] on span "Print" at bounding box center [713, 185] width 21 height 11
click at [657, 35] on icon "button" at bounding box center [881, 33] width 10 height 16
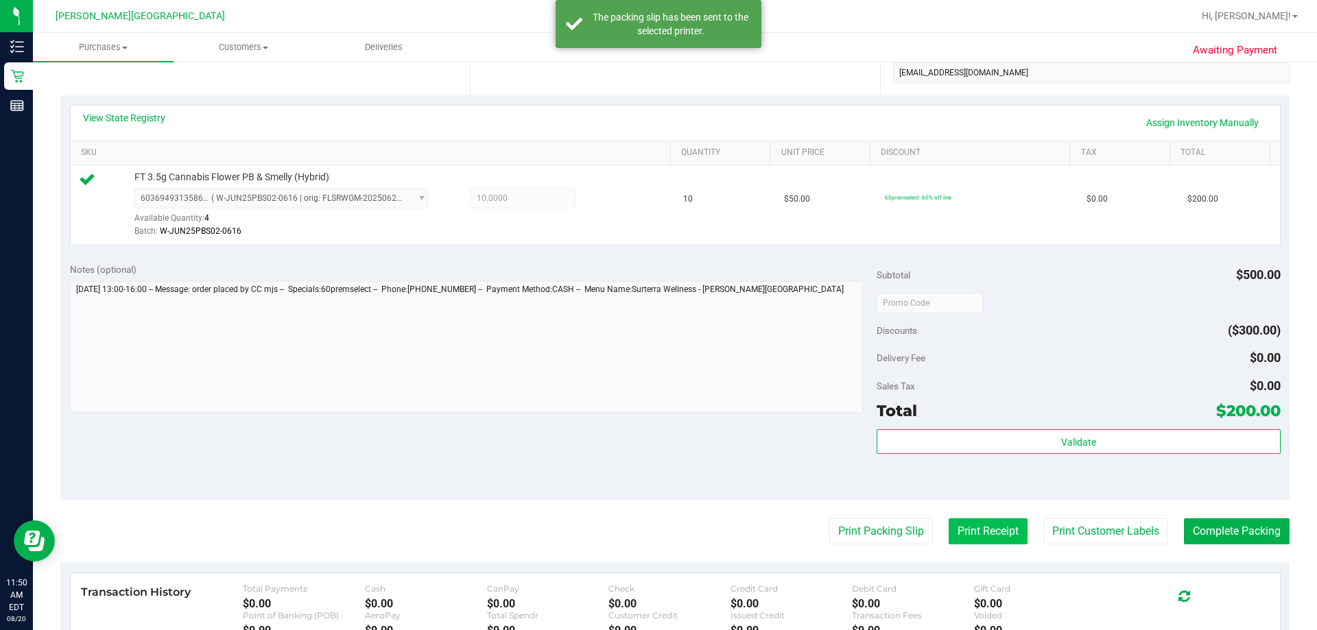
click at [657, 537] on button "Print Receipt" at bounding box center [988, 532] width 79 height 26
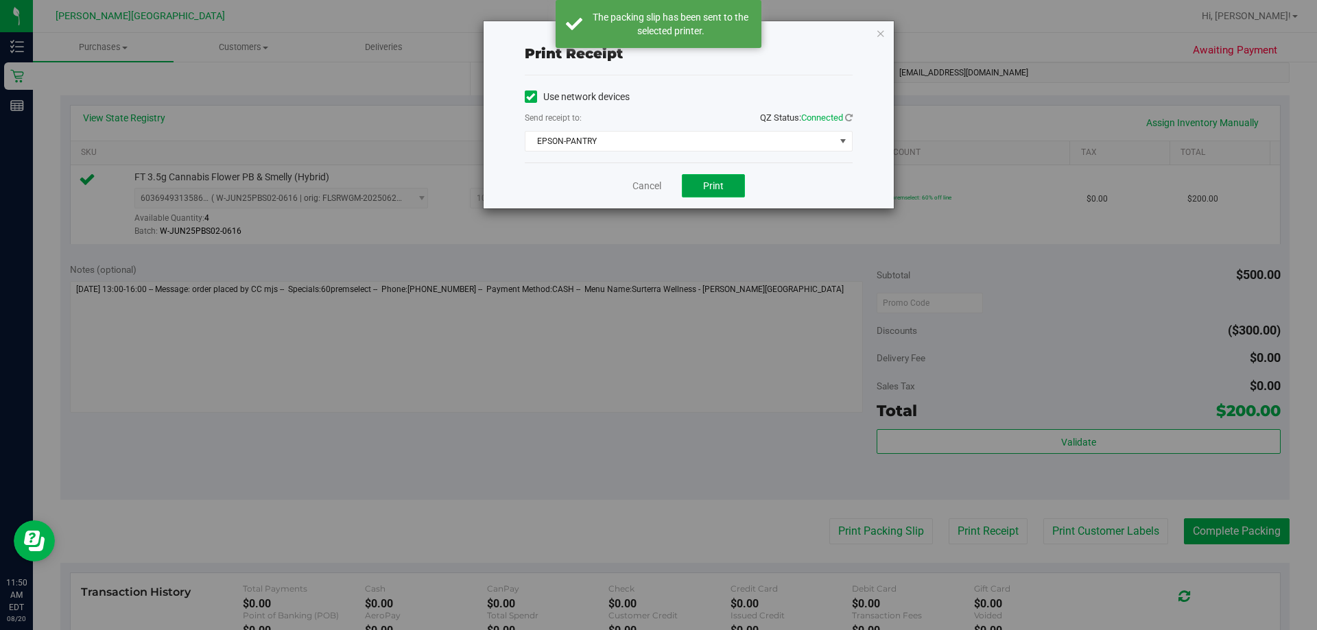
click at [657, 187] on button "Print" at bounding box center [713, 185] width 63 height 23
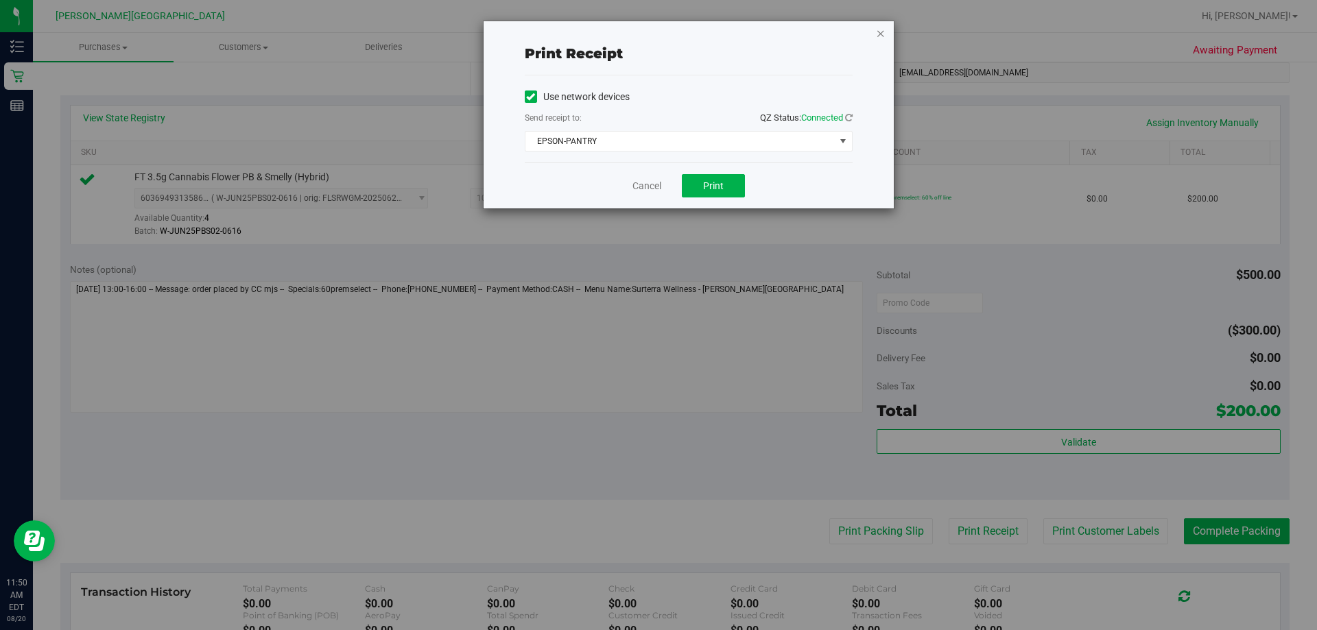
click at [657, 32] on icon "button" at bounding box center [881, 33] width 10 height 16
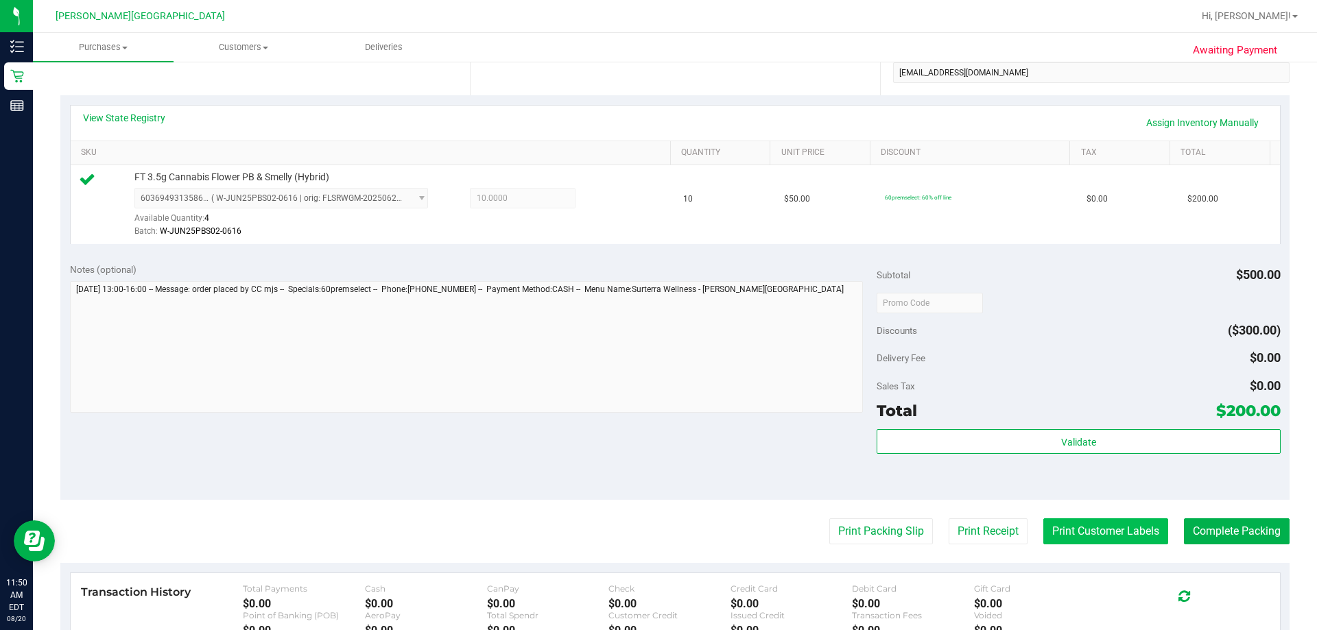
click at [657, 527] on button "Print Customer Labels" at bounding box center [1106, 532] width 125 height 26
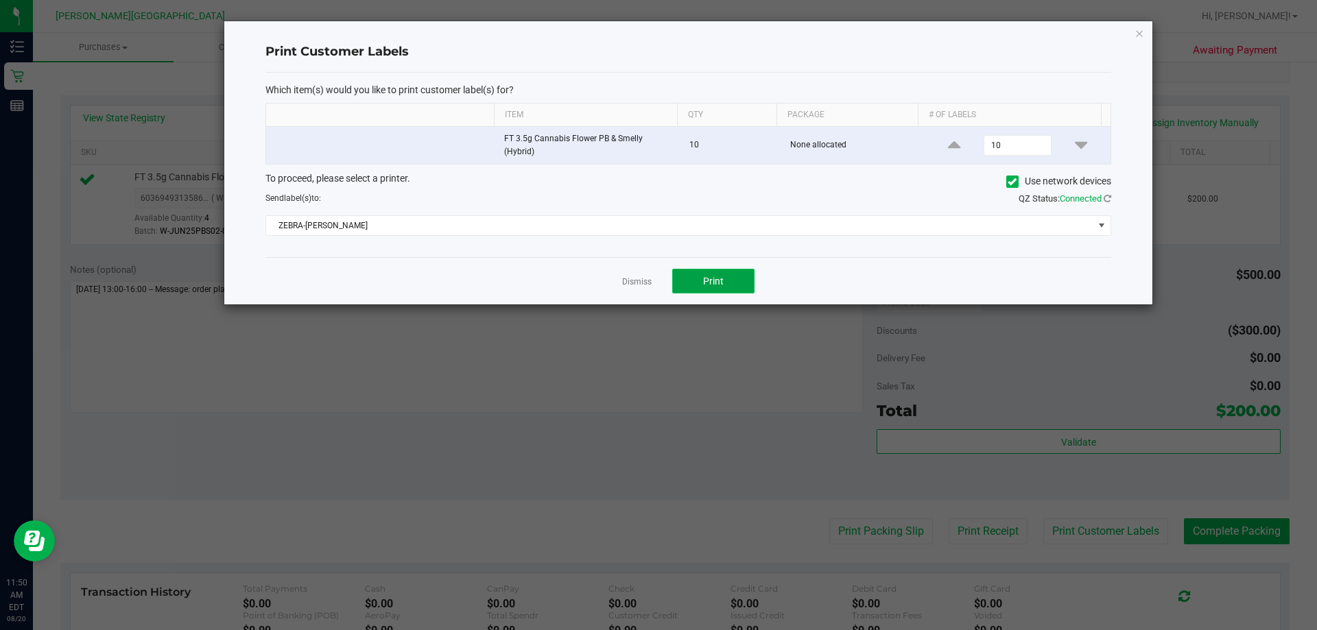
click at [657, 284] on span "Print" at bounding box center [713, 281] width 21 height 11
drag, startPoint x: 1144, startPoint y: 36, endPoint x: 1251, endPoint y: 244, distance: 233.8
click at [657, 36] on icon "button" at bounding box center [1140, 33] width 10 height 16
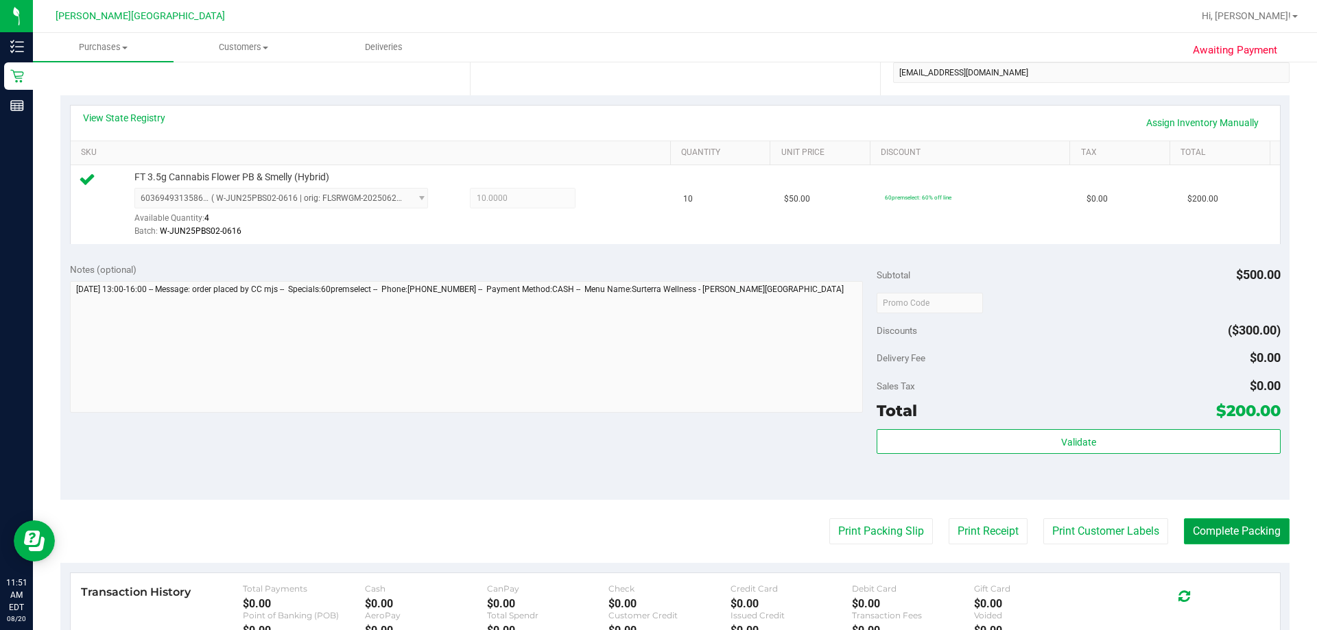
drag, startPoint x: 1216, startPoint y: 537, endPoint x: 1213, endPoint y: 521, distance: 16.8
click at [657, 537] on button "Complete Packing" at bounding box center [1237, 532] width 106 height 26
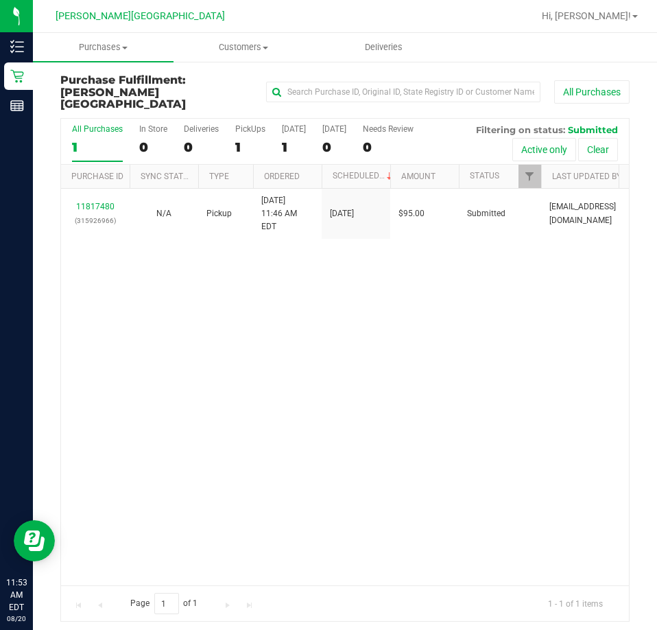
drag, startPoint x: 569, startPoint y: 367, endPoint x: 651, endPoint y: 6, distance: 370.0
click at [570, 346] on div "11817480 (315926966) N/A Pickup [DATE] 11:46 AM EDT 8/20/2025 $95.00 Submitted …" at bounding box center [345, 387] width 568 height 397
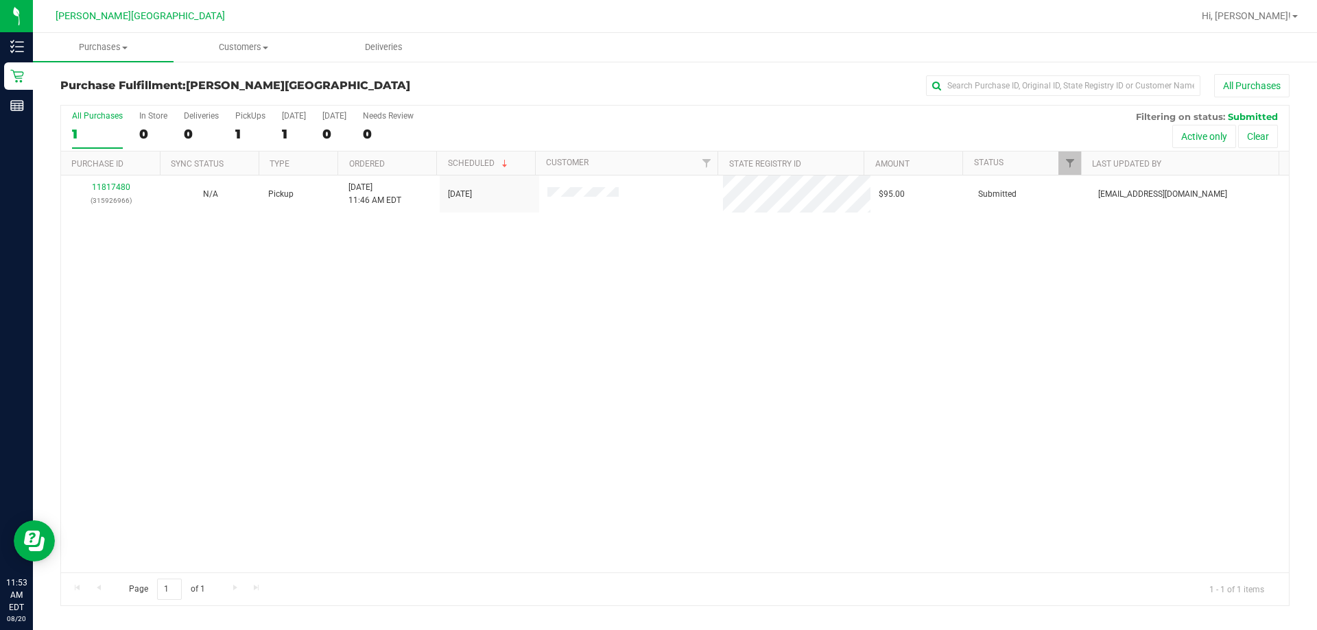
drag, startPoint x: 311, startPoint y: 385, endPoint x: 317, endPoint y: 305, distance: 80.5
click at [313, 377] on div "11817480 (315926966) N/A Pickup [DATE] 11:46 AM EDT 8/20/2025 $95.00 Submitted …" at bounding box center [675, 374] width 1228 height 397
click at [251, 121] on label "PickUps 1" at bounding box center [250, 130] width 30 height 38
click at [0, 0] on input "PickUps 1" at bounding box center [0, 0] width 0 height 0
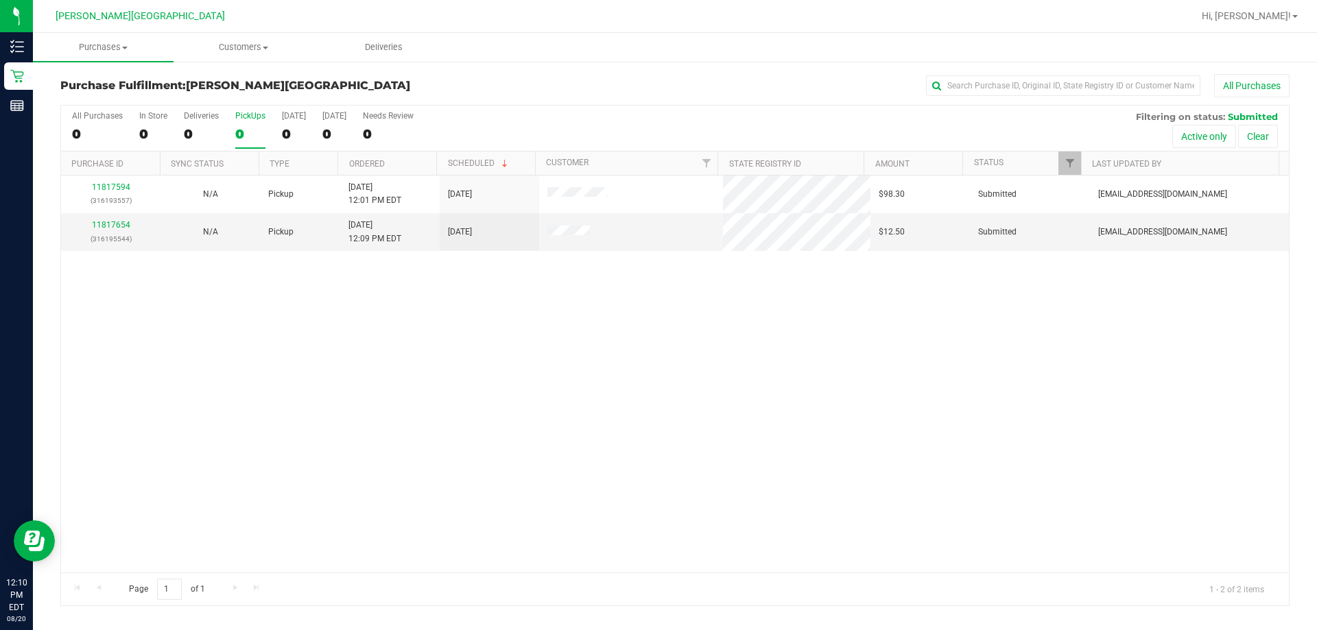
drag, startPoint x: 439, startPoint y: 419, endPoint x: 135, endPoint y: 313, distance: 322.0
click at [421, 406] on div "11817594 (316193557) N/A Pickup [DATE] 12:01 PM EDT 8/20/2025 $98.30 Submitted …" at bounding box center [675, 374] width 1228 height 397
click at [106, 228] on link "11817654" at bounding box center [111, 225] width 38 height 10
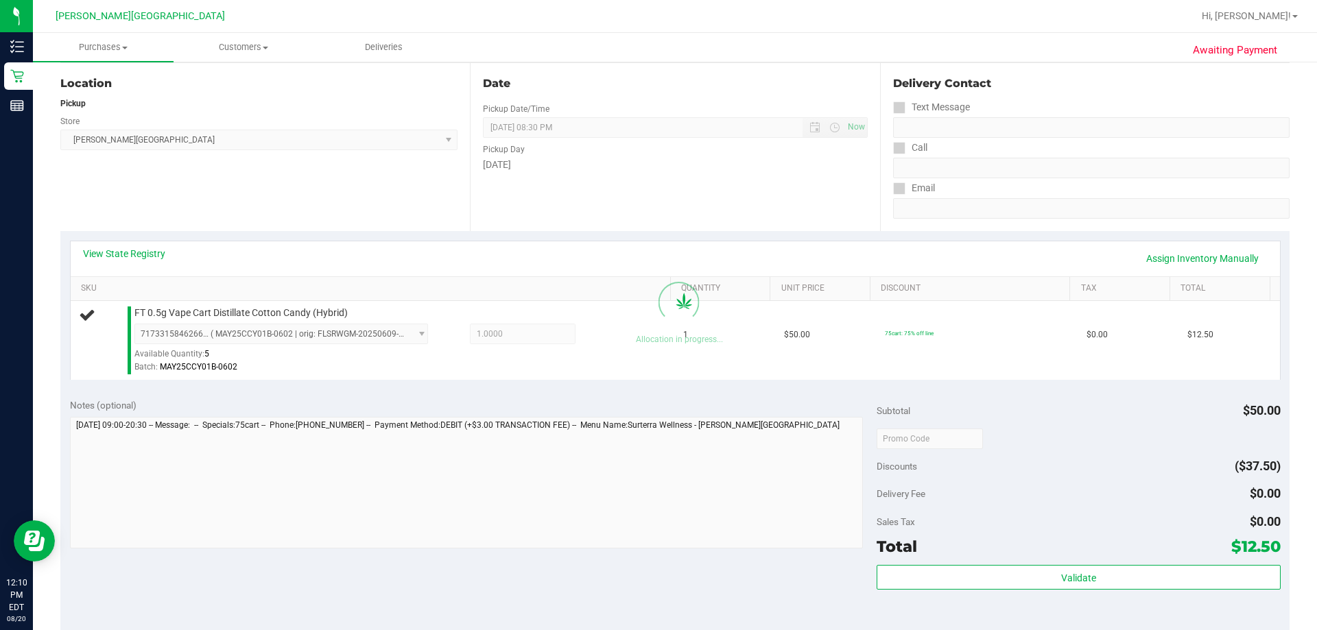
scroll to position [274, 0]
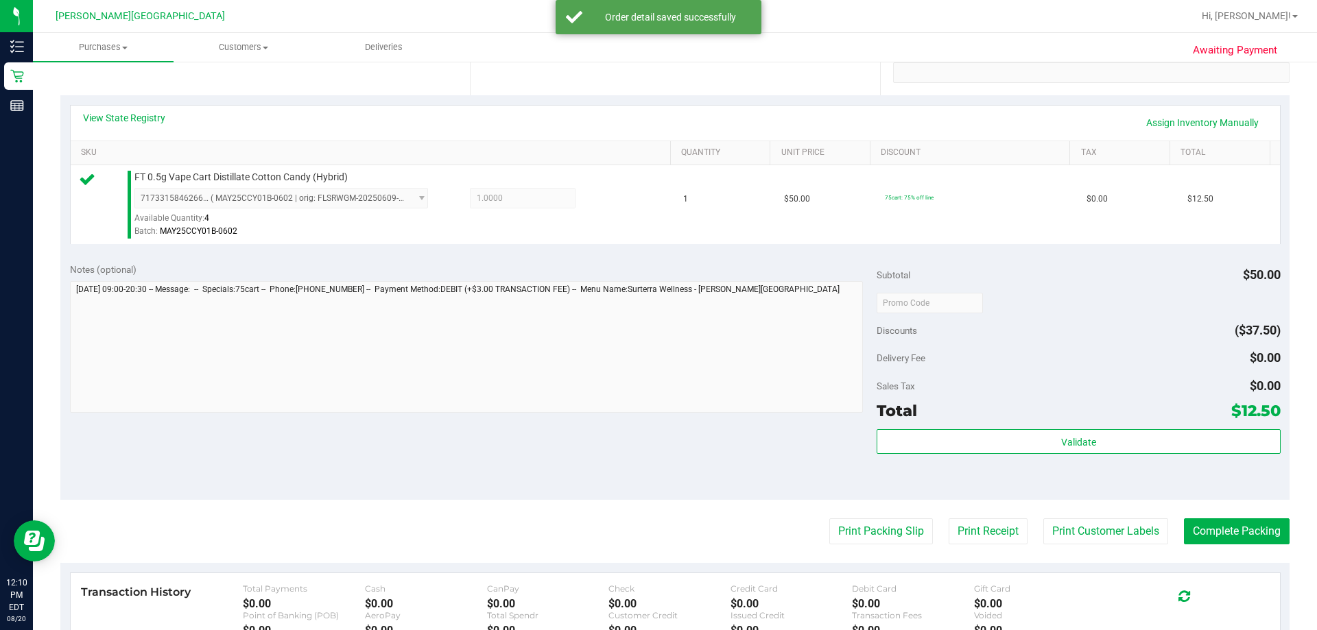
click at [657, 456] on div "Validate" at bounding box center [1078, 460] width 403 height 62
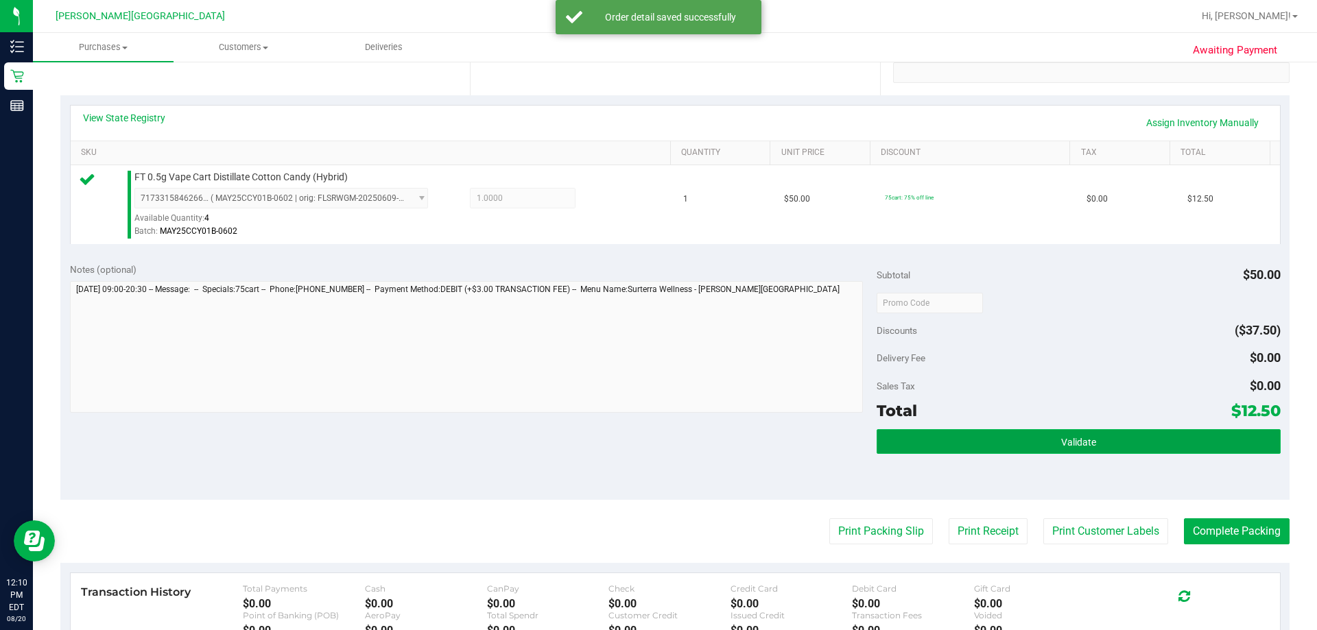
click at [657, 447] on button "Validate" at bounding box center [1078, 441] width 403 height 25
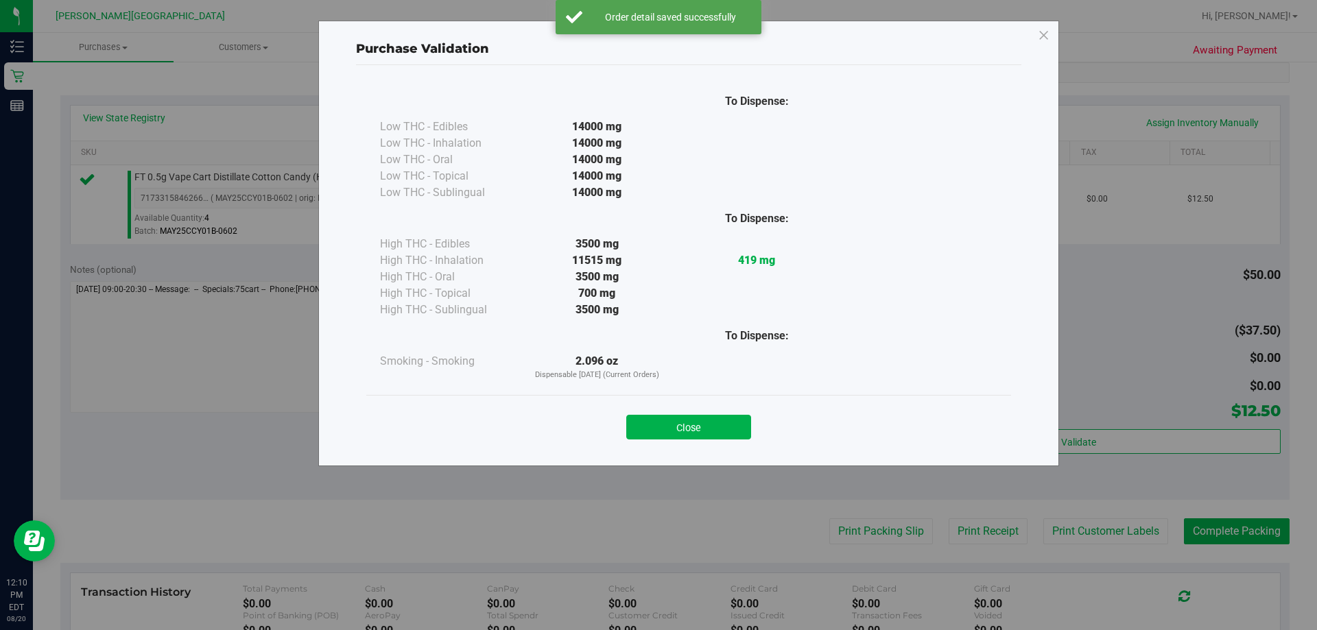
drag, startPoint x: 699, startPoint y: 422, endPoint x: 728, endPoint y: 435, distance: 31.6
click at [657, 422] on button "Close" at bounding box center [688, 427] width 125 height 25
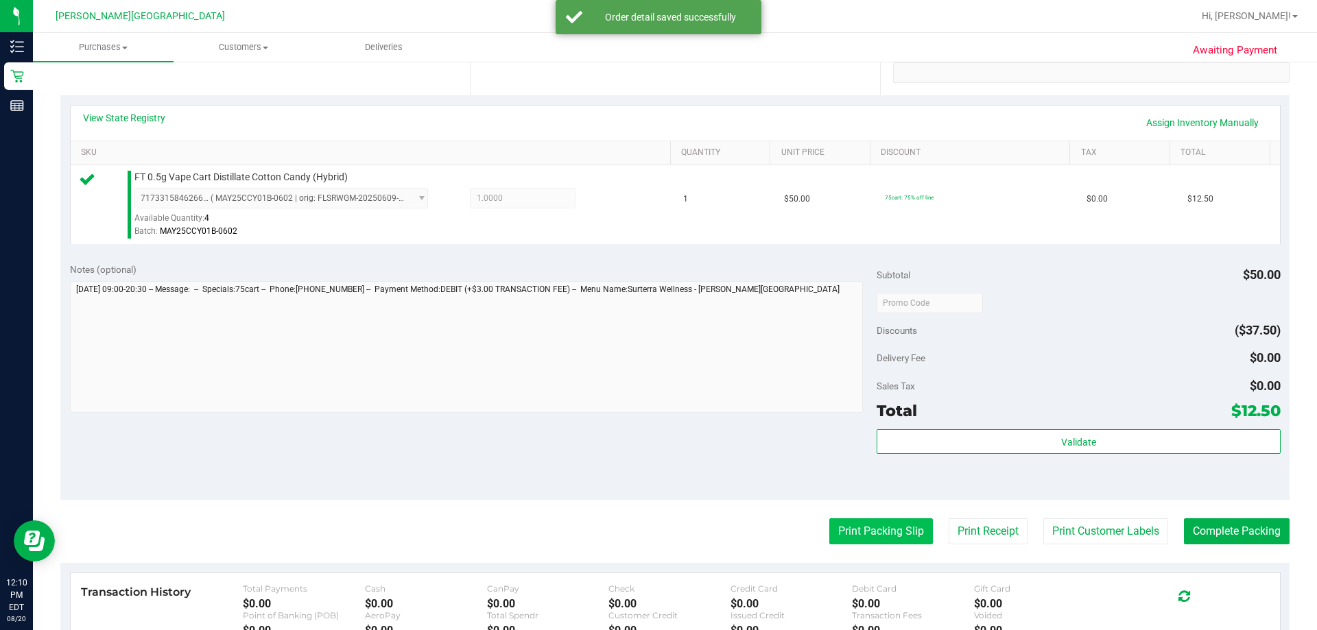
click at [657, 526] on button "Print Packing Slip" at bounding box center [881, 532] width 104 height 26
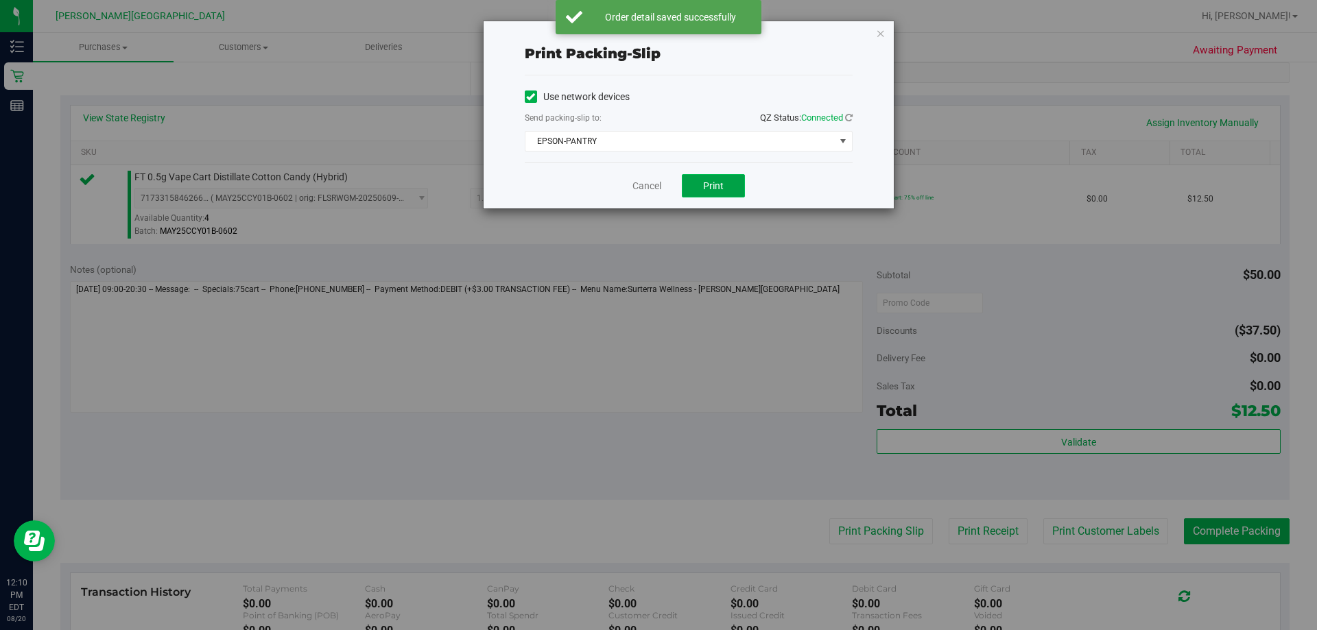
click at [657, 191] on button "Print" at bounding box center [713, 185] width 63 height 23
click at [657, 36] on icon "button" at bounding box center [881, 33] width 10 height 16
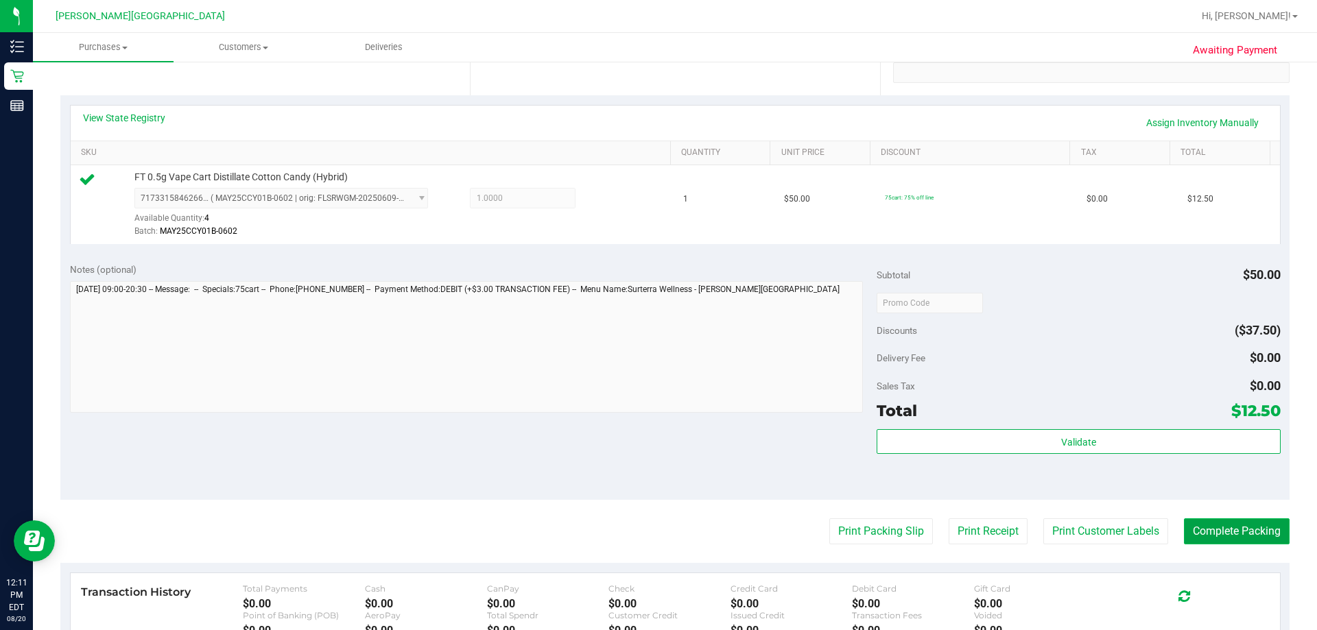
click at [657, 528] on button "Complete Packing" at bounding box center [1237, 532] width 106 height 26
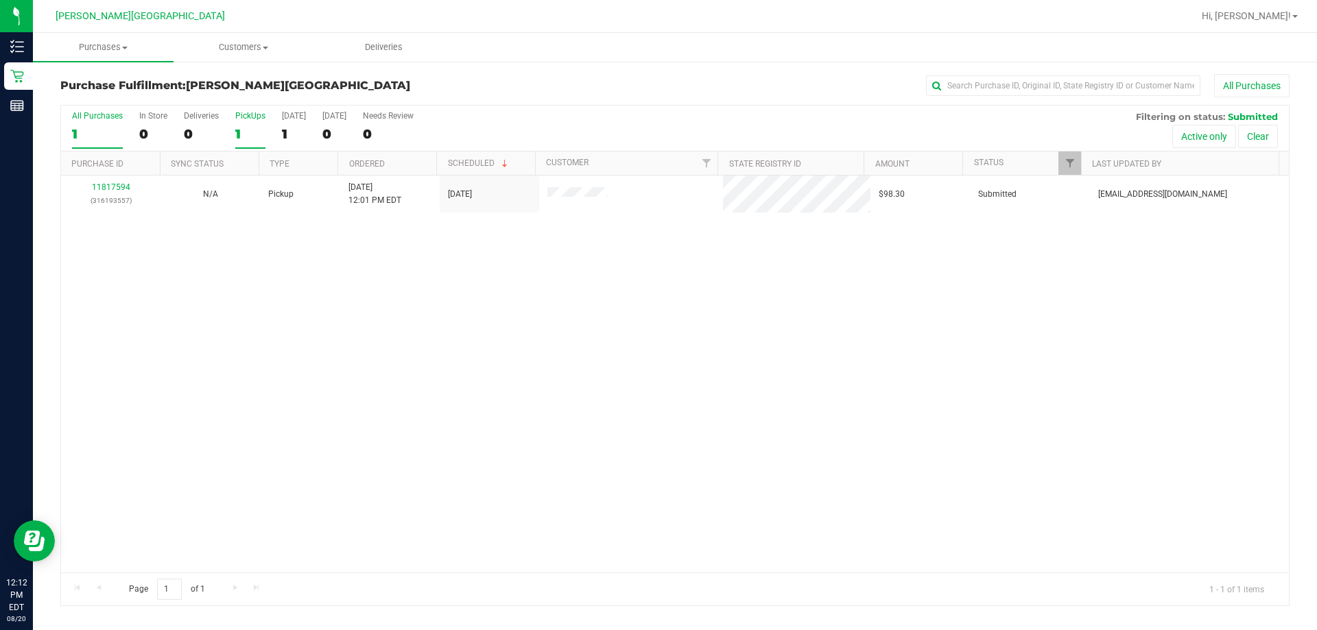
click at [242, 127] on div "1" at bounding box center [250, 134] width 30 height 16
click at [0, 0] on input "PickUps 1" at bounding box center [0, 0] width 0 height 0
drag, startPoint x: 543, startPoint y: 441, endPoint x: 1317, endPoint y: 34, distance: 874.3
click at [545, 440] on div "11817594 (316193557) N/A Pickup [DATE] 12:01 PM EDT 8/20/2025 $98.30 Submitted …" at bounding box center [675, 374] width 1228 height 397
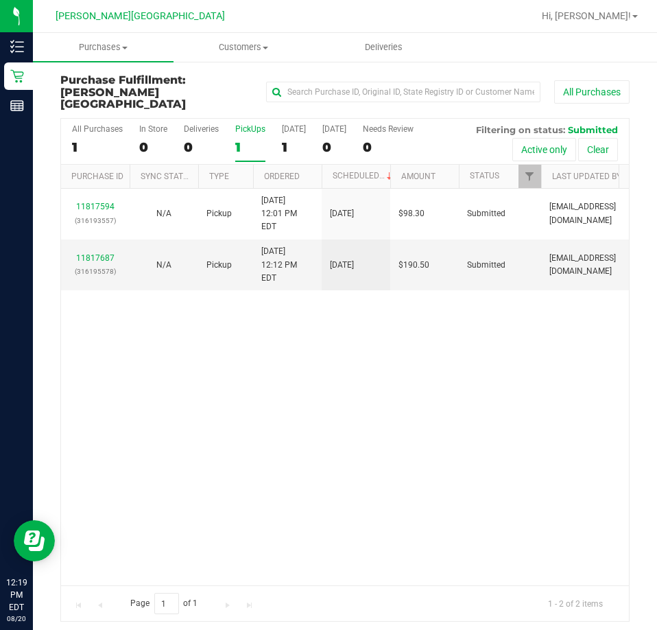
click at [567, 318] on div "11817594 (316193557) N/A Pickup [DATE] 12:01 PM EDT 8/20/2025 $98.30 Submitted …" at bounding box center [345, 387] width 568 height 397
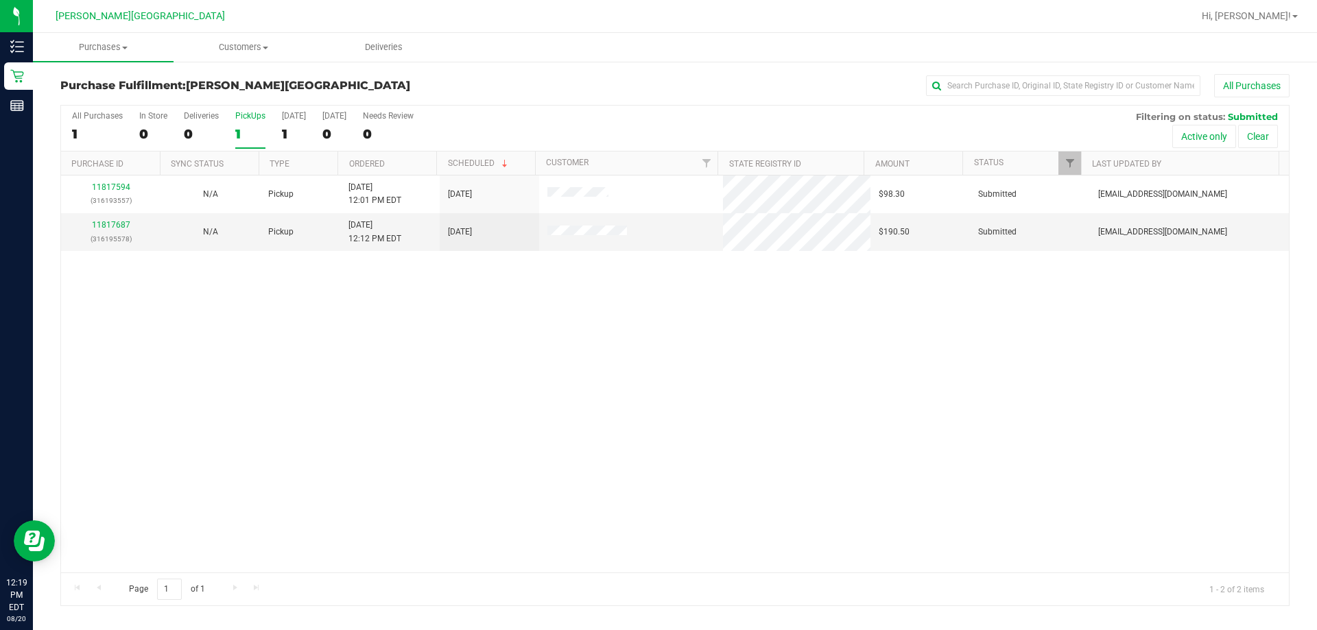
click at [443, 291] on div "11817594 (316193557) N/A Pickup [DATE] 12:01 PM EDT 8/20/2025 $98.30 Submitted …" at bounding box center [675, 374] width 1228 height 397
click at [118, 226] on link "11817687" at bounding box center [111, 225] width 38 height 10
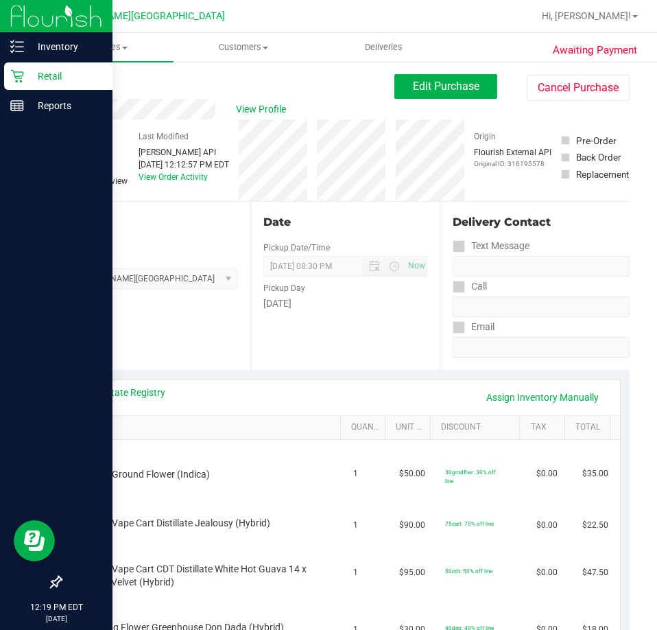
click at [68, 77] on p "Retail" at bounding box center [65, 76] width 82 height 16
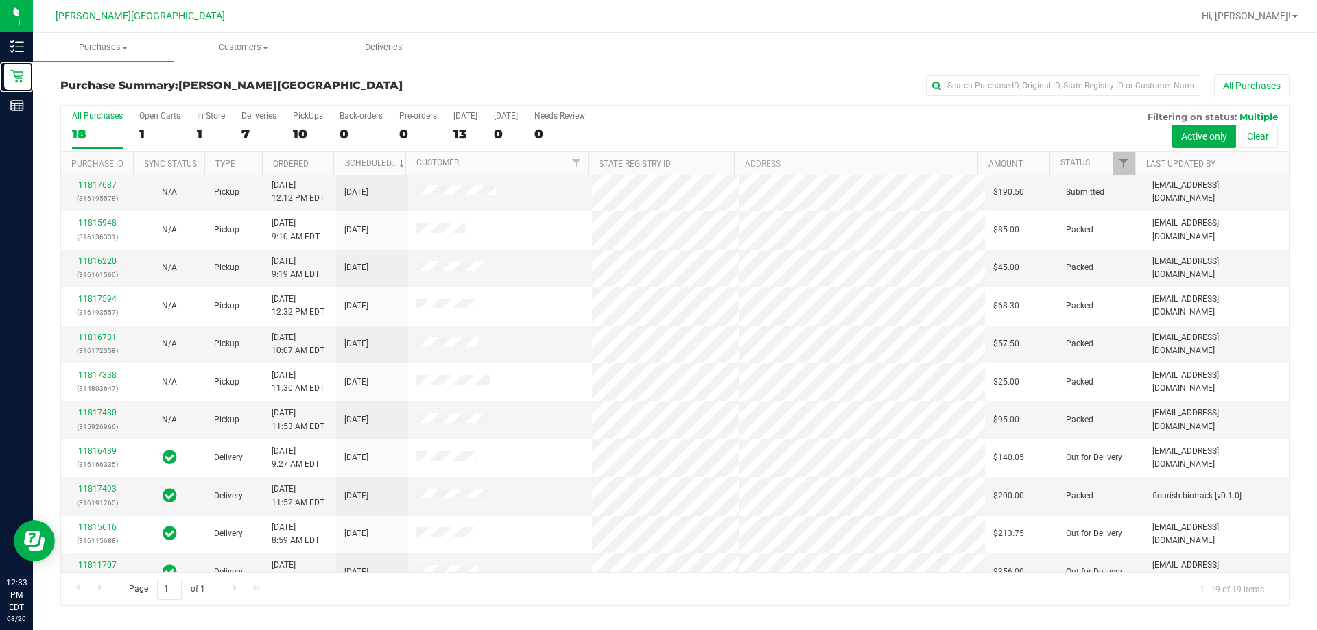
scroll to position [274, 0]
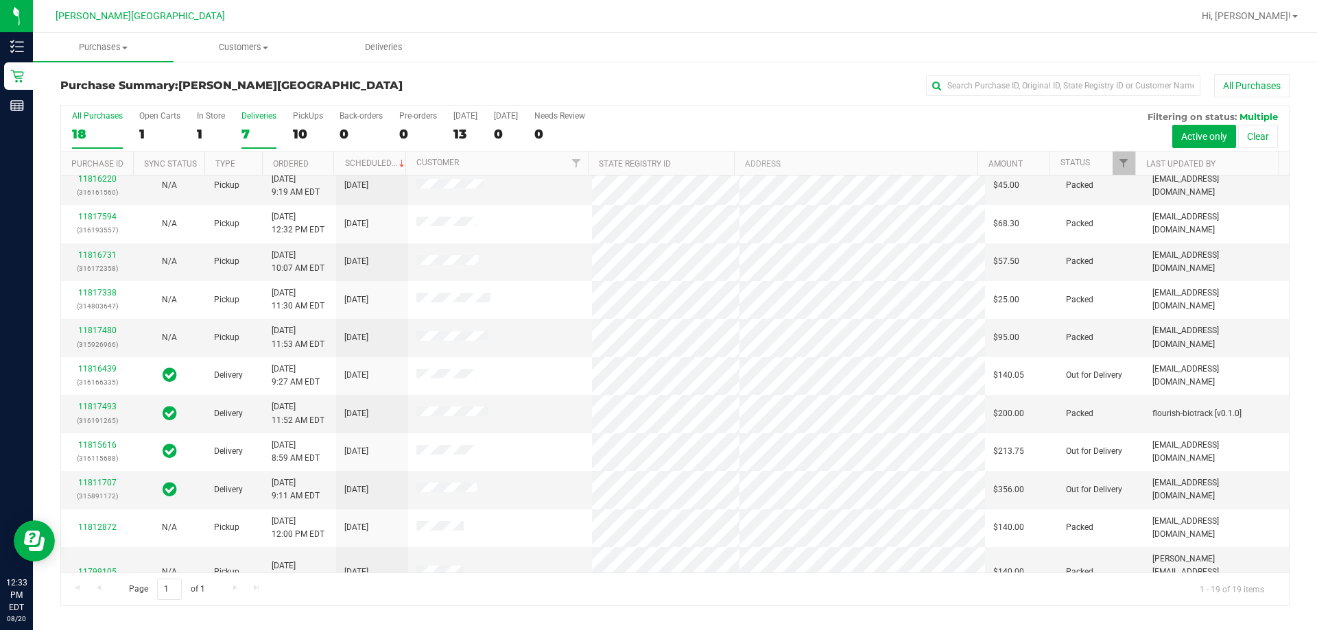
click at [266, 125] on label "Deliveries 7" at bounding box center [258, 130] width 35 height 38
click at [0, 0] on input "Deliveries 7" at bounding box center [0, 0] width 0 height 0
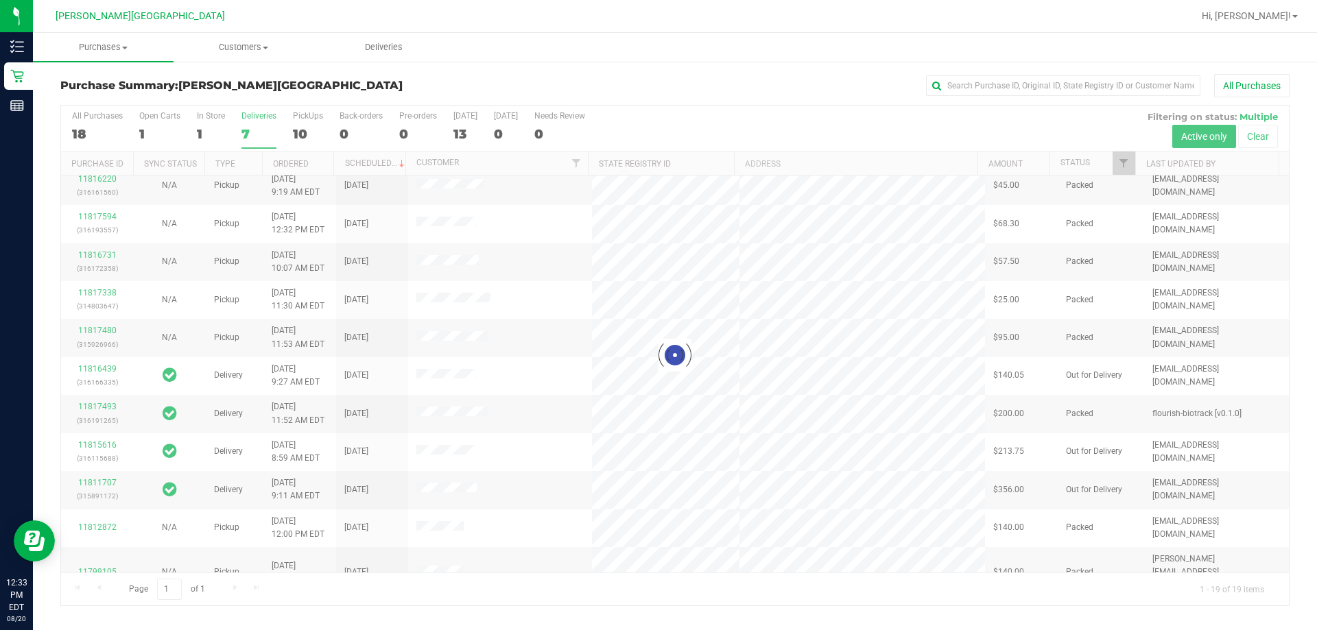
scroll to position [0, 0]
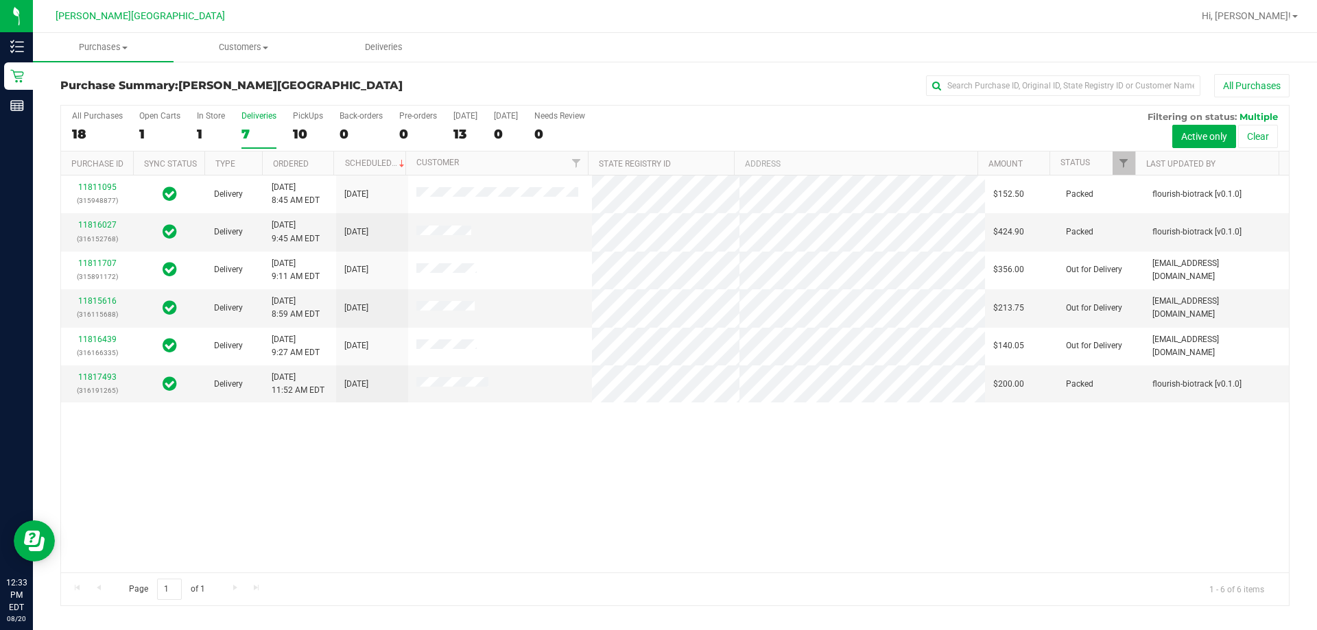
click at [304, 126] on div "10" at bounding box center [308, 134] width 30 height 16
click at [0, 0] on input "PickUps 10" at bounding box center [0, 0] width 0 height 0
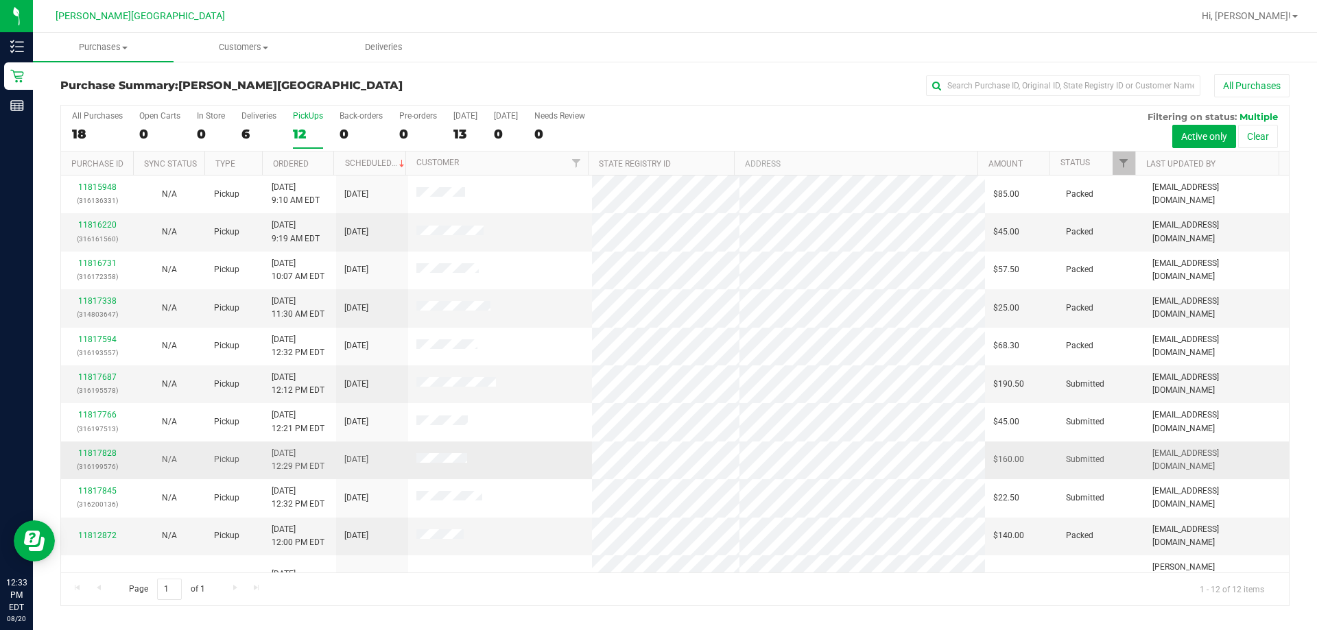
scroll to position [58, 0]
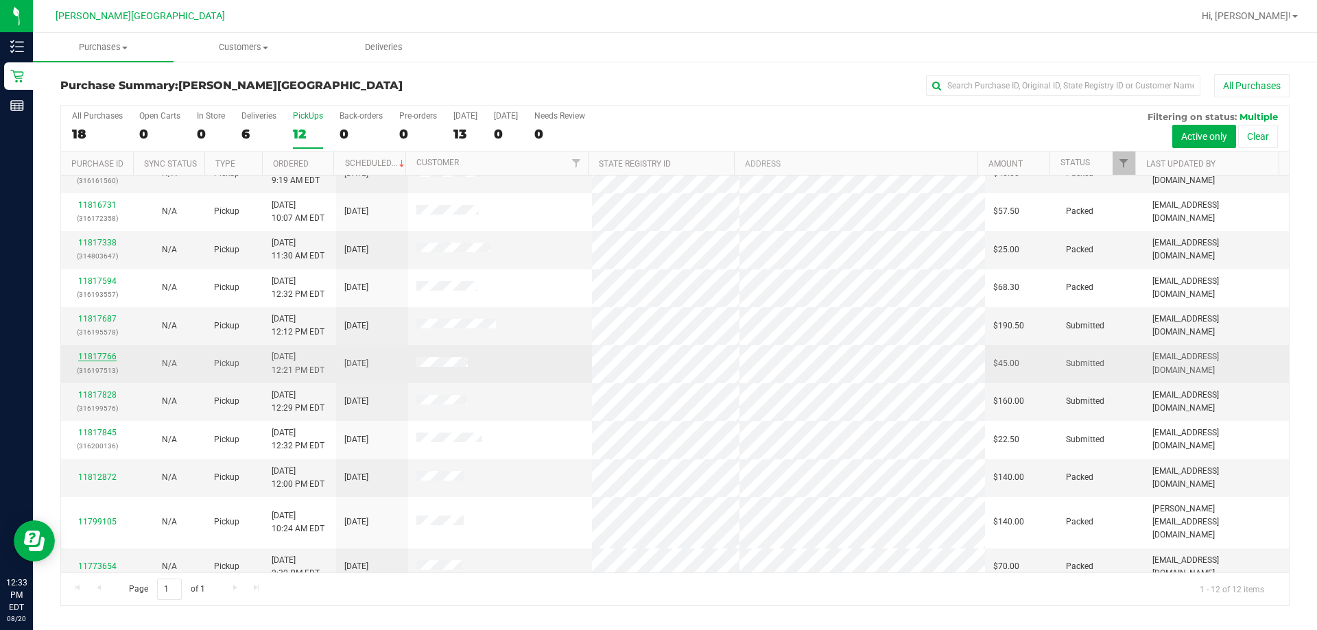
click at [90, 355] on link "11817766" at bounding box center [97, 357] width 38 height 10
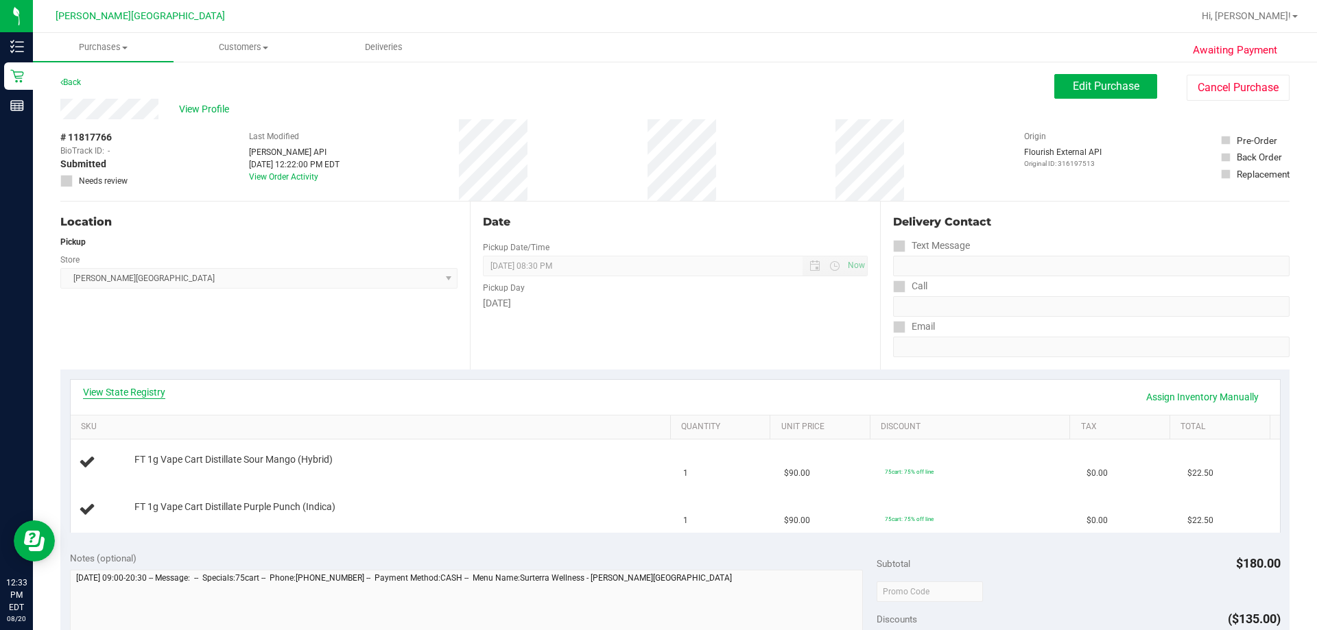
click at [136, 397] on link "View State Registry" at bounding box center [124, 393] width 82 height 14
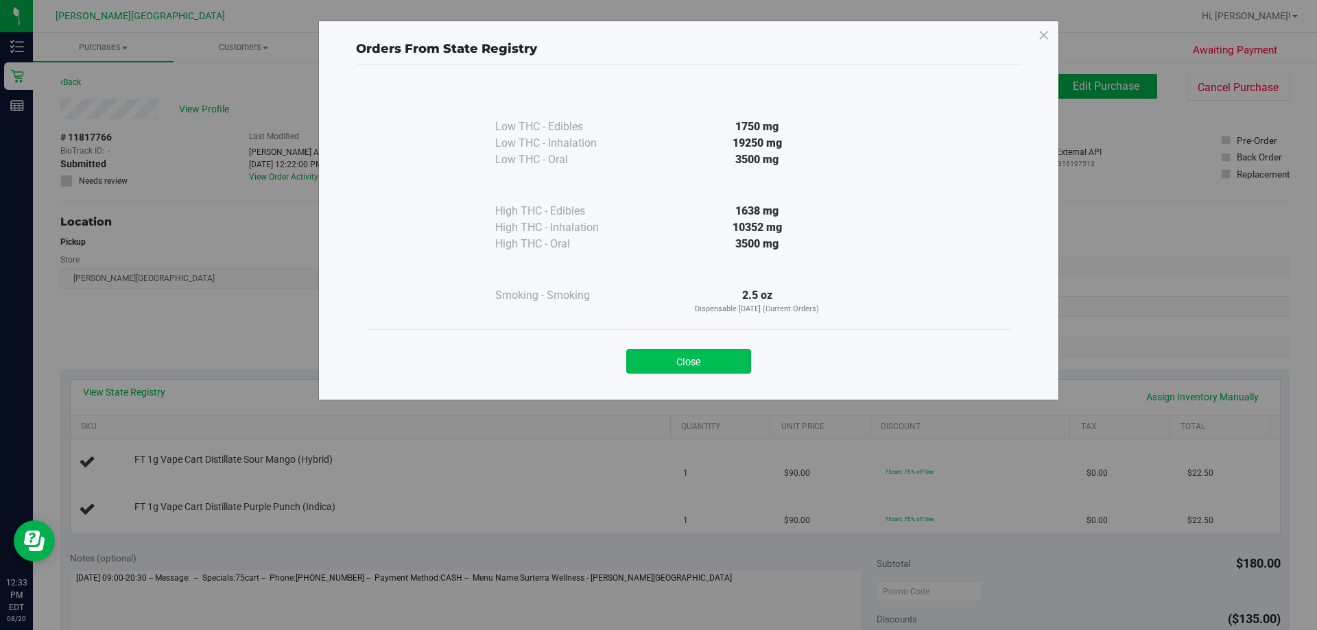
click at [657, 367] on button "Close" at bounding box center [688, 361] width 125 height 25
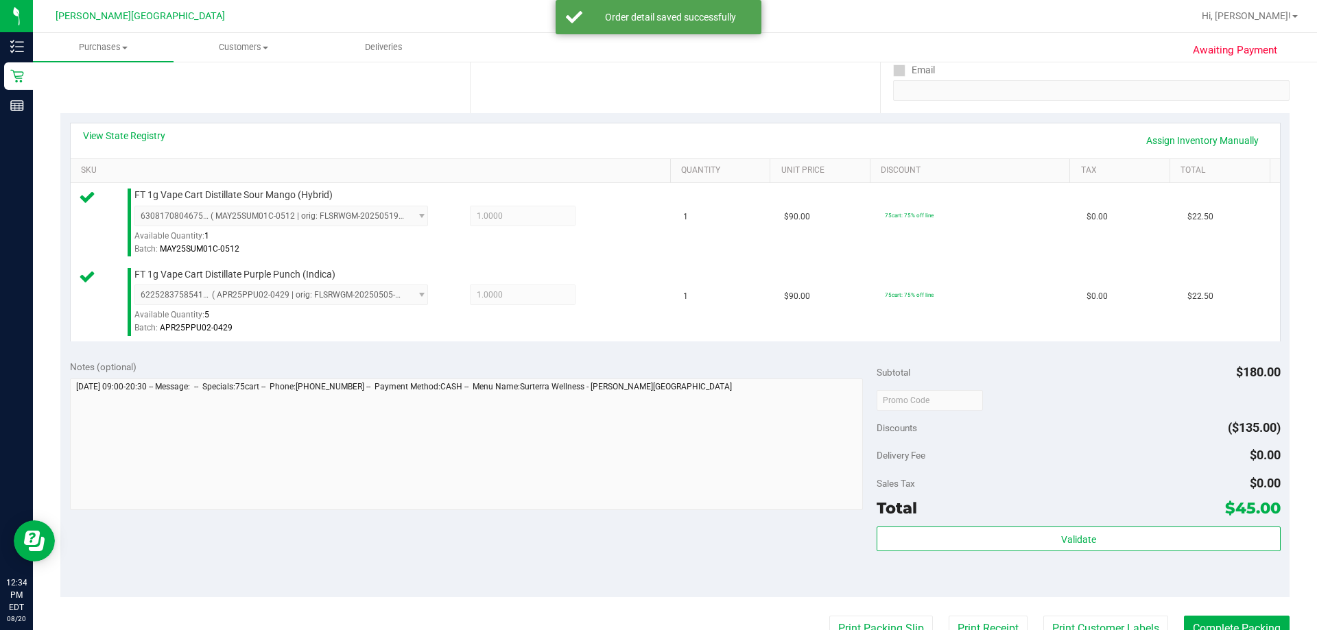
scroll to position [274, 0]
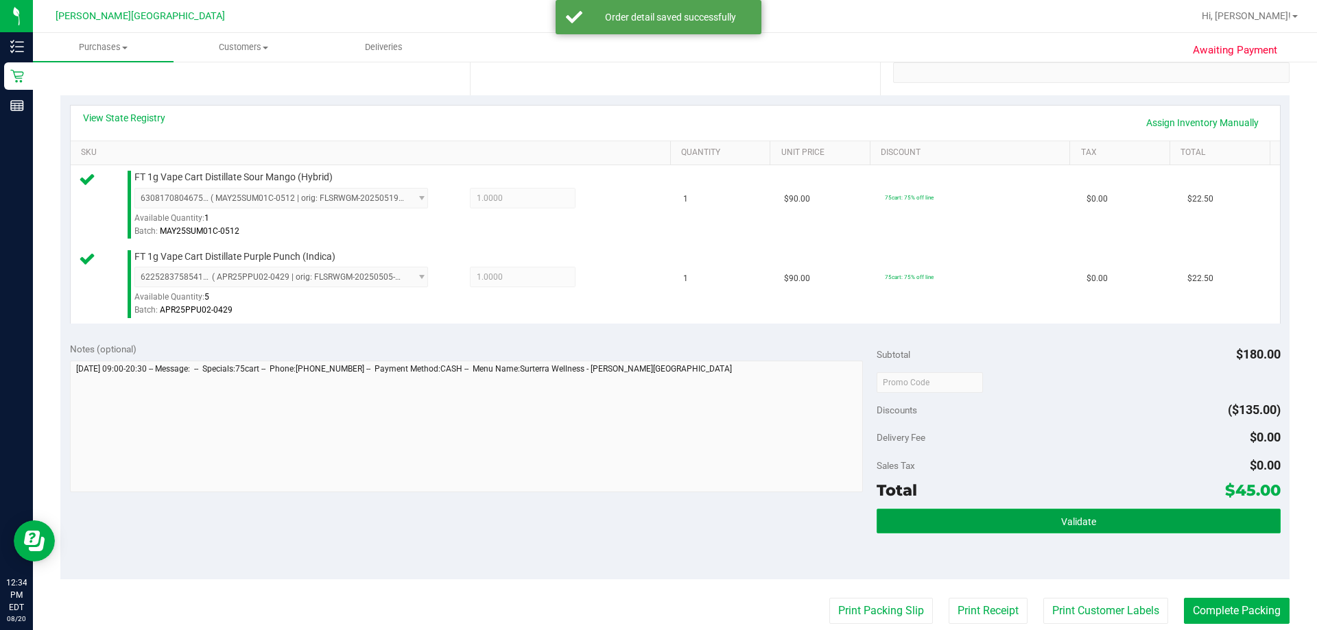
click at [657, 531] on button "Validate" at bounding box center [1078, 521] width 403 height 25
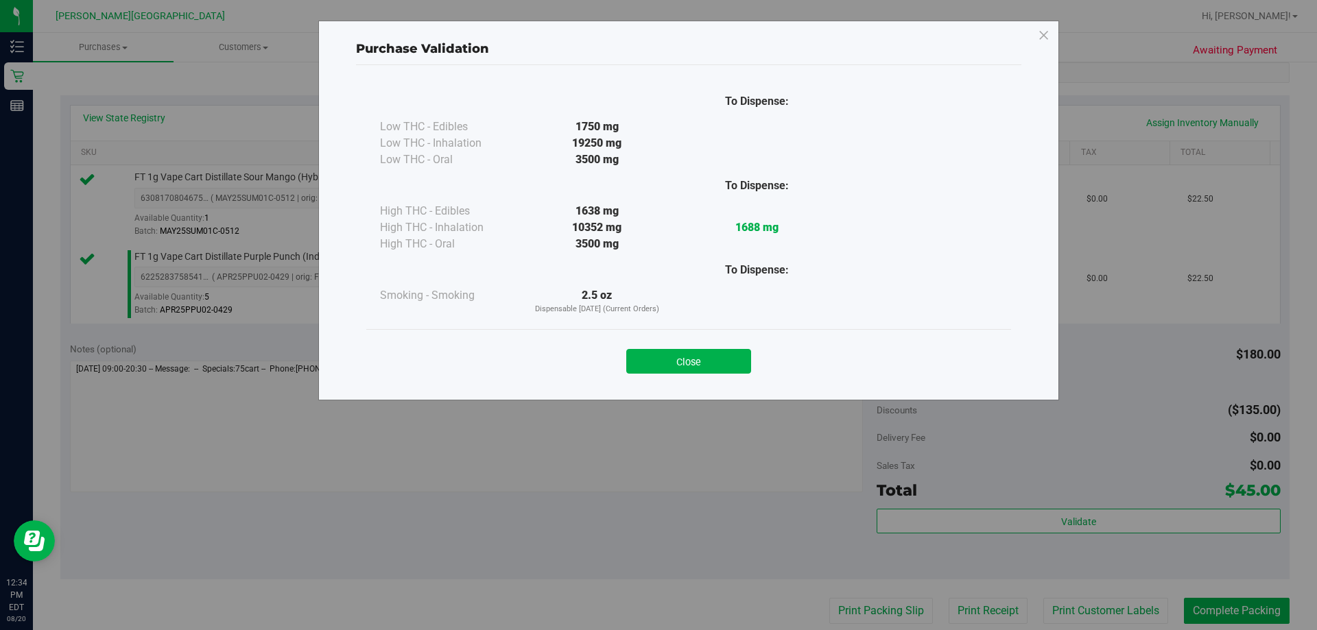
click at [657, 355] on button "Close" at bounding box center [688, 361] width 125 height 25
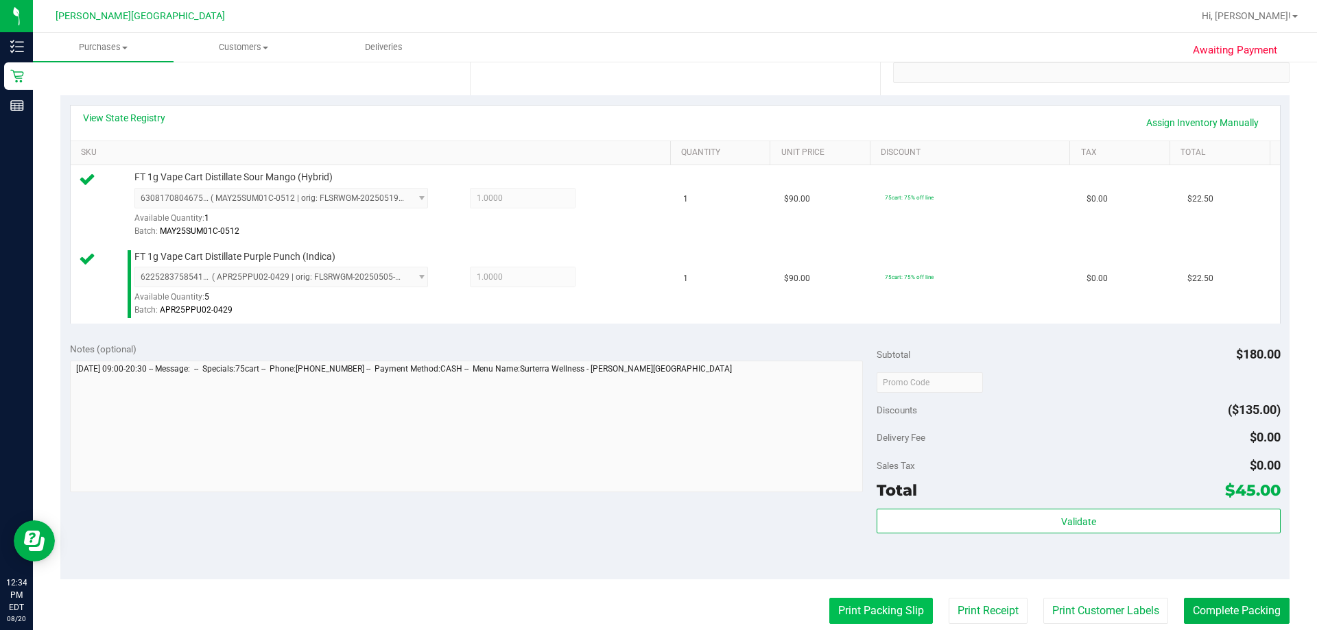
click at [657, 608] on button "Print Packing Slip" at bounding box center [881, 611] width 104 height 26
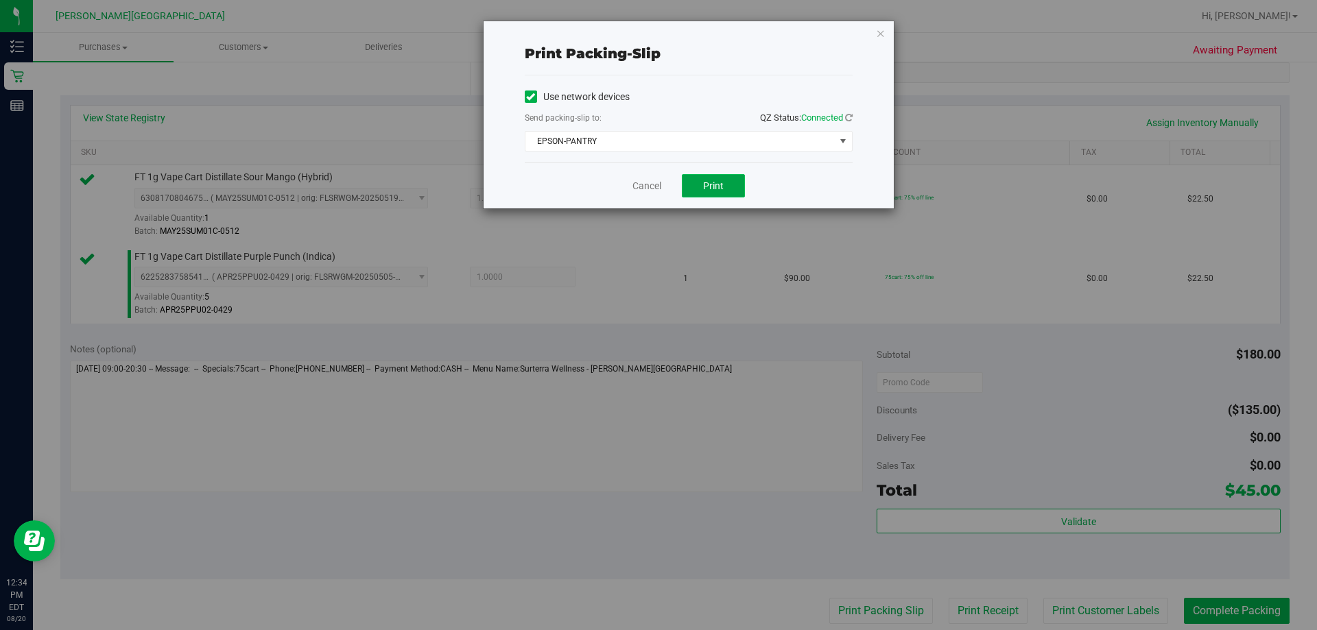
click at [657, 180] on button "Print" at bounding box center [713, 185] width 63 height 23
click at [657, 34] on icon "button" at bounding box center [881, 33] width 10 height 16
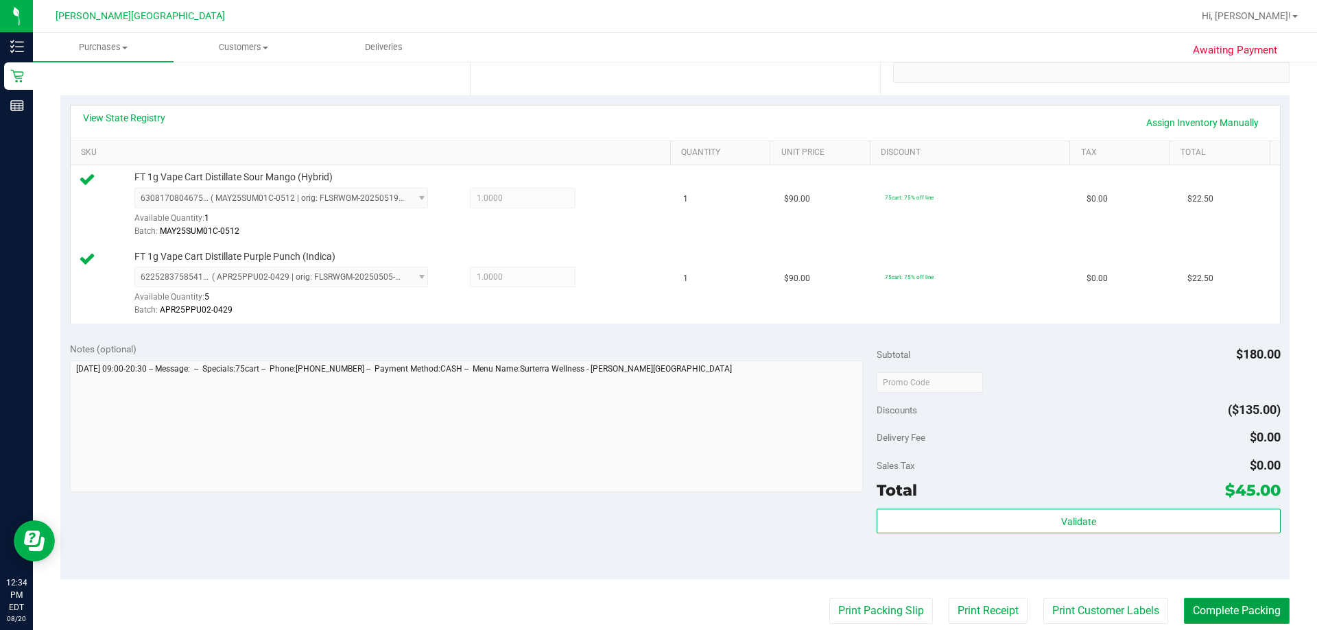
click at [657, 603] on button "Complete Packing" at bounding box center [1237, 611] width 106 height 26
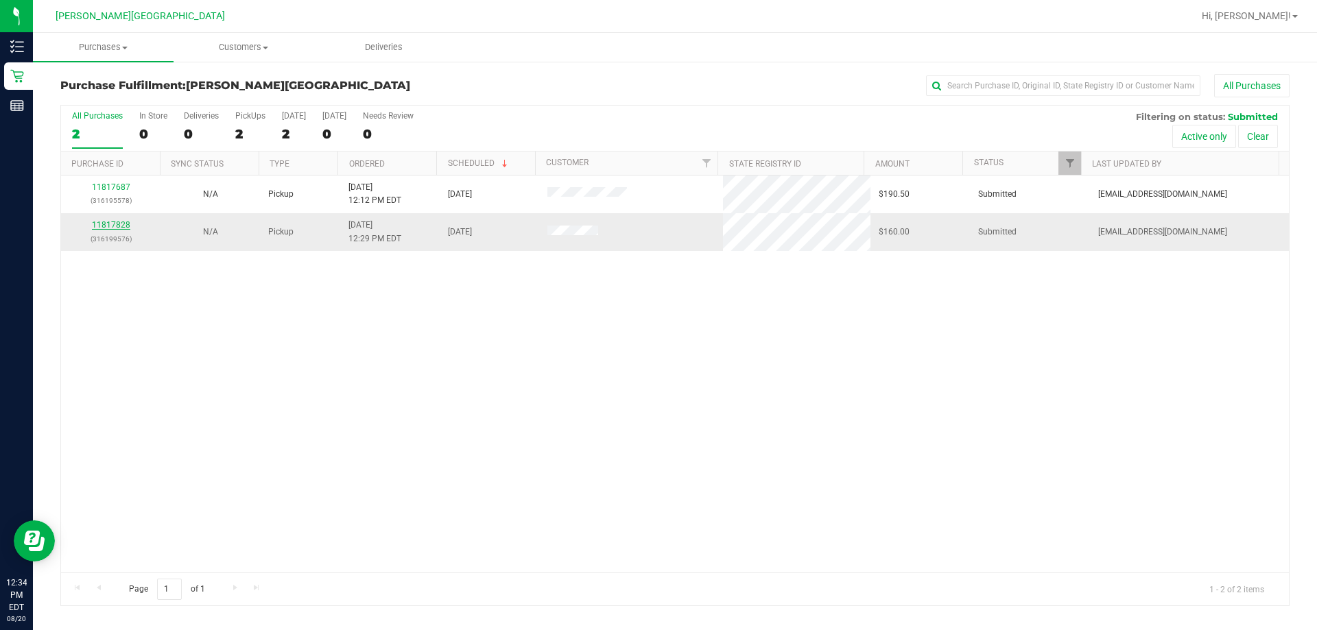
click at [109, 226] on link "11817828" at bounding box center [111, 225] width 38 height 10
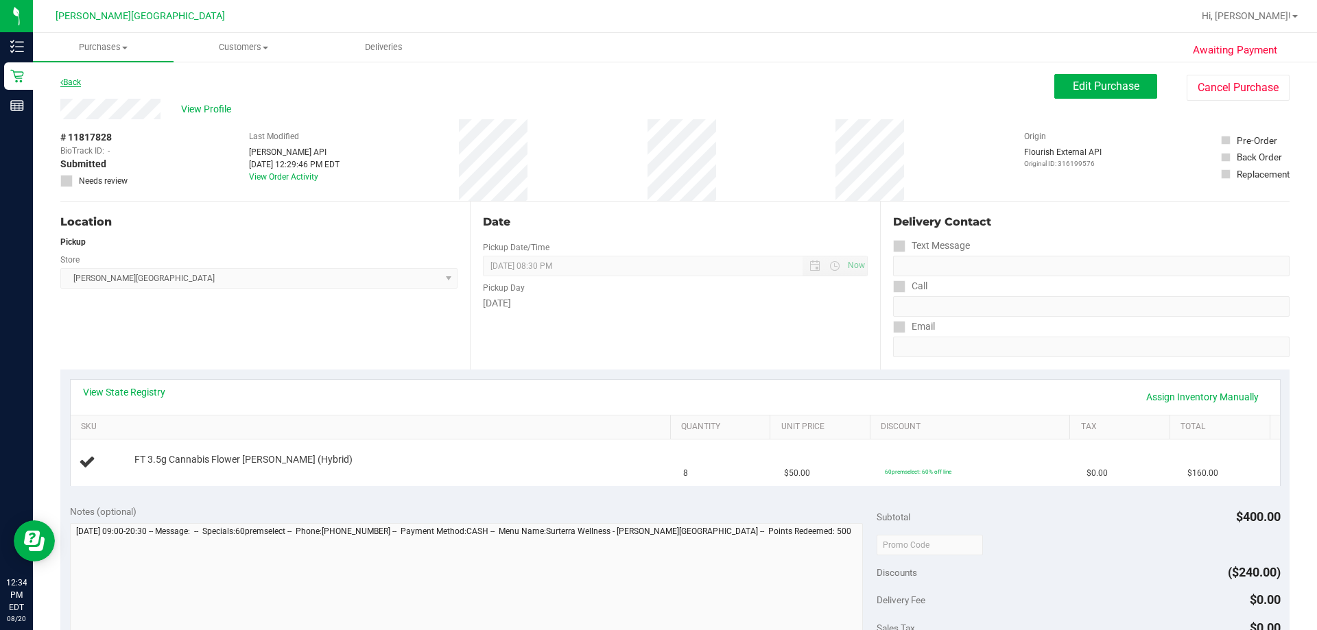
click at [73, 80] on link "Back" at bounding box center [70, 83] width 21 height 10
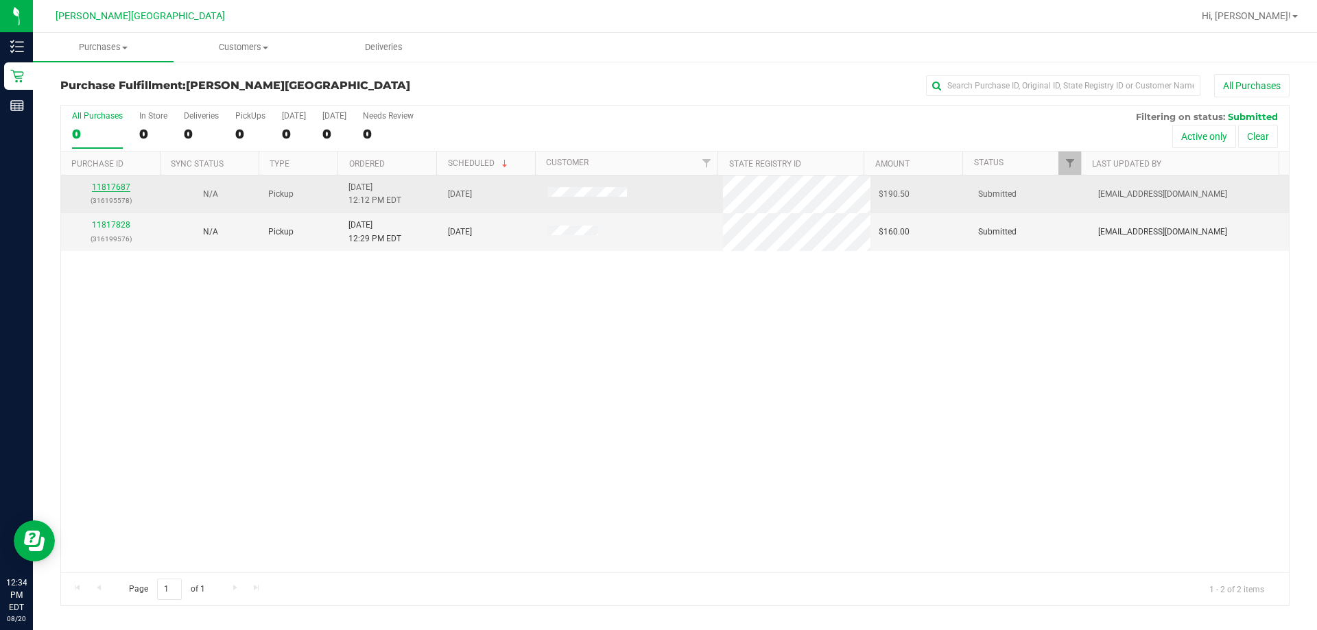
click at [112, 187] on link "11817687" at bounding box center [111, 187] width 38 height 10
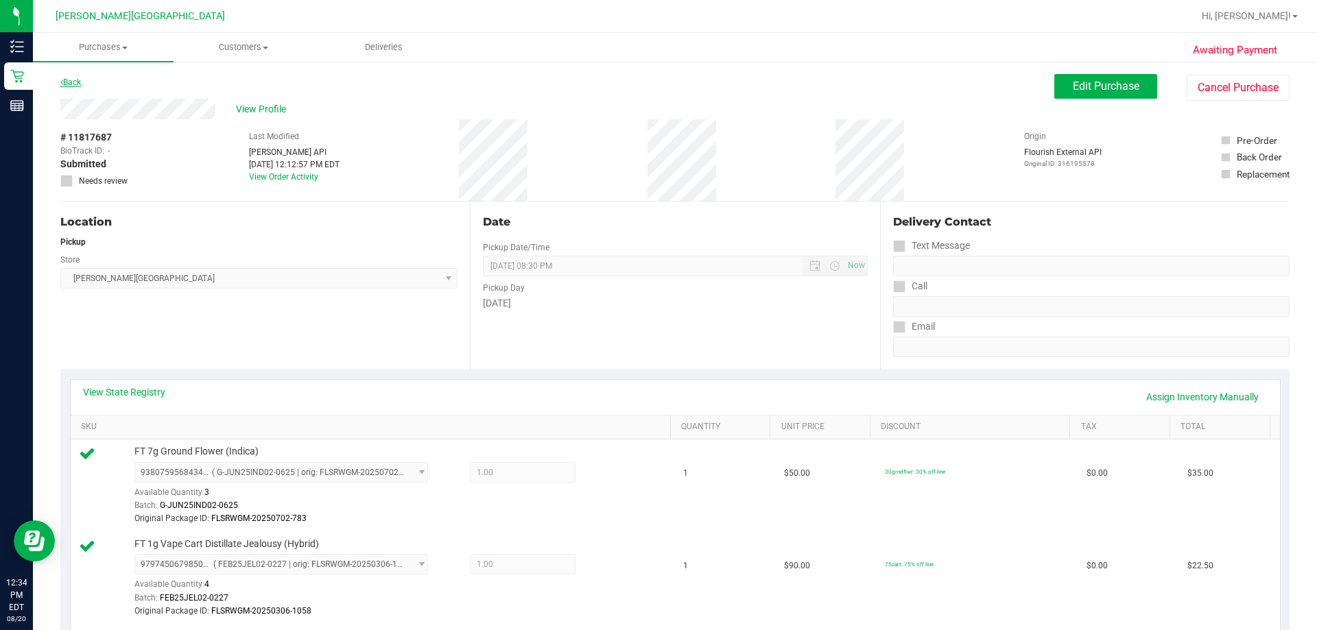
click at [76, 83] on link "Back" at bounding box center [70, 83] width 21 height 10
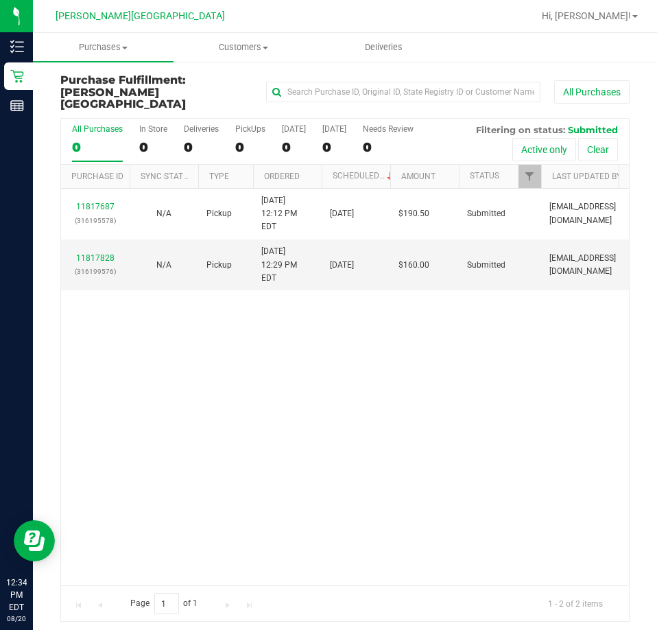
click at [606, 290] on div "11817687 (316195578) N/A Pickup [DATE] 12:12 PM EDT 8/20/2025 $190.50 Submitted…" at bounding box center [345, 387] width 568 height 397
